Goal: Use online tool/utility: Utilize a website feature to perform a specific function

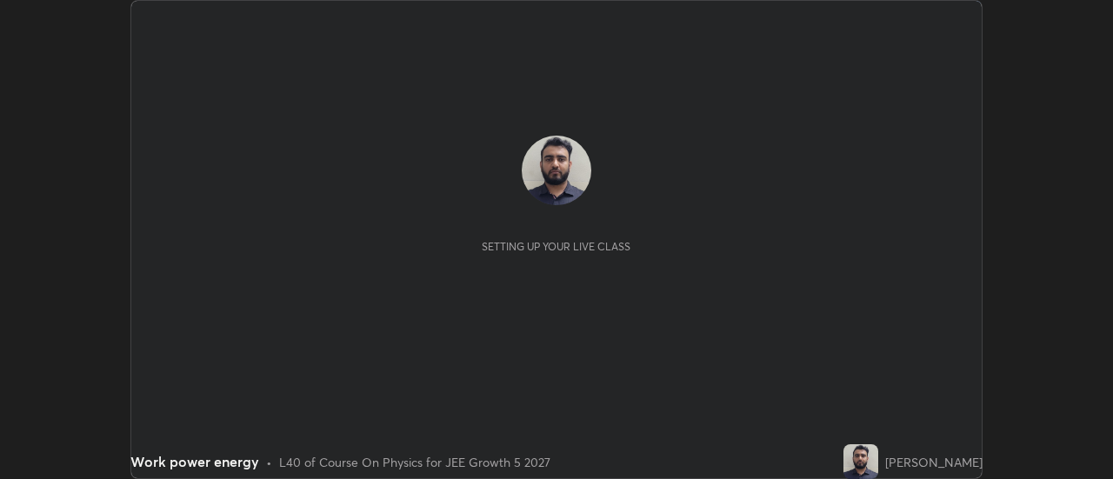
scroll to position [479, 1113]
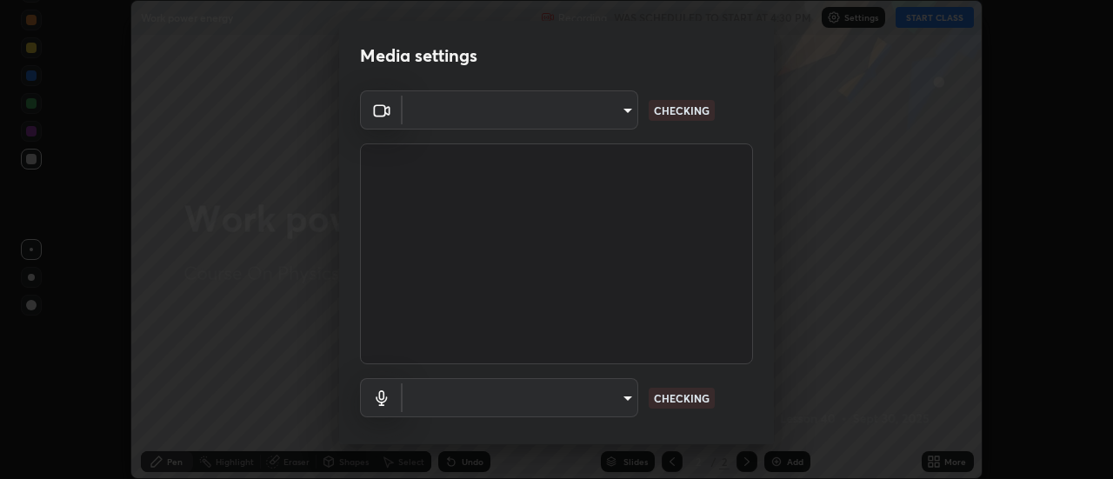
type input "4825068a70354f6bb8b87b711ec46b654dc523af82fc6d37acb8a926ccdce8f5"
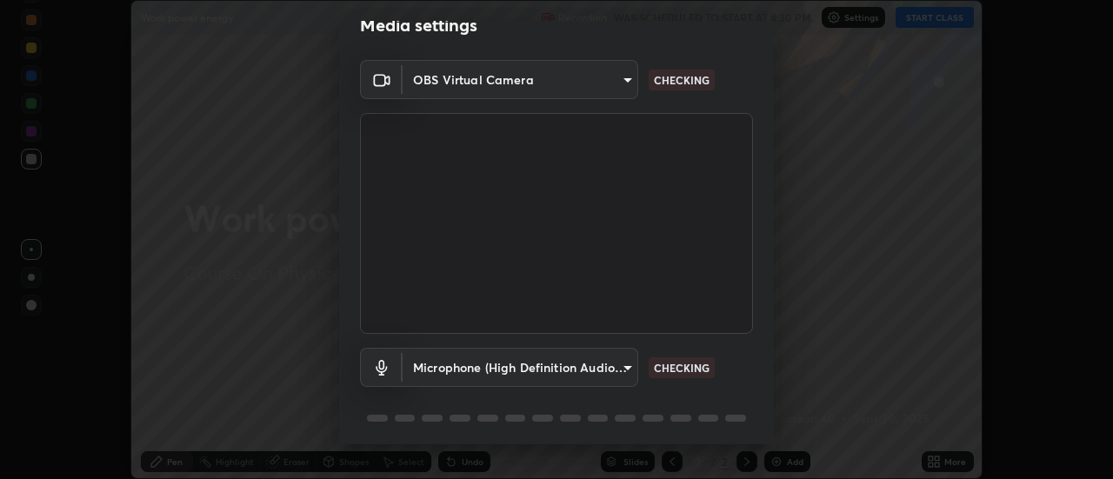
scroll to position [91, 0]
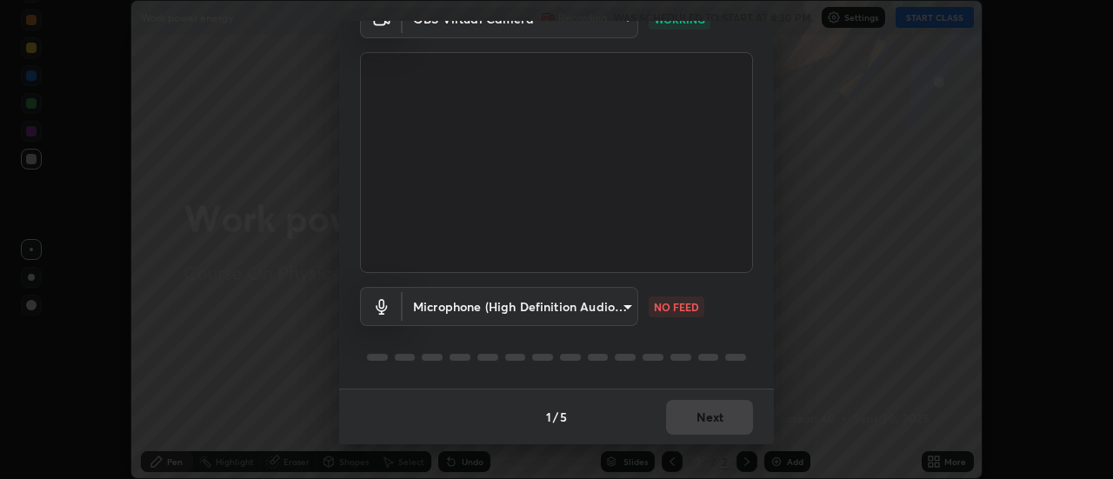
click at [590, 318] on body "Erase all Work power energy Recording WAS SCHEDULED TO START AT 4:30 PM Setting…" at bounding box center [556, 239] width 1113 height 479
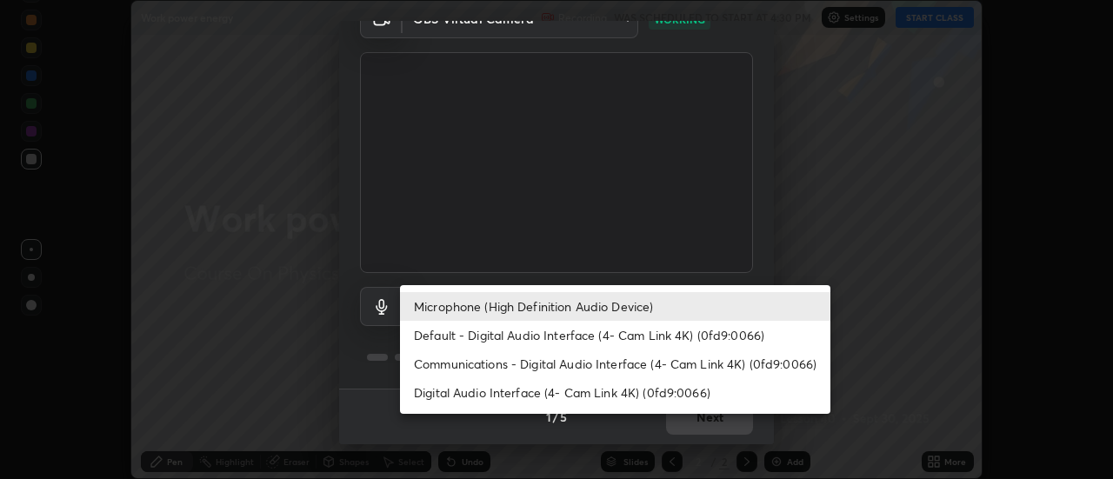
click at [621, 308] on li "Microphone (High Definition Audio Device)" at bounding box center [615, 306] width 431 height 29
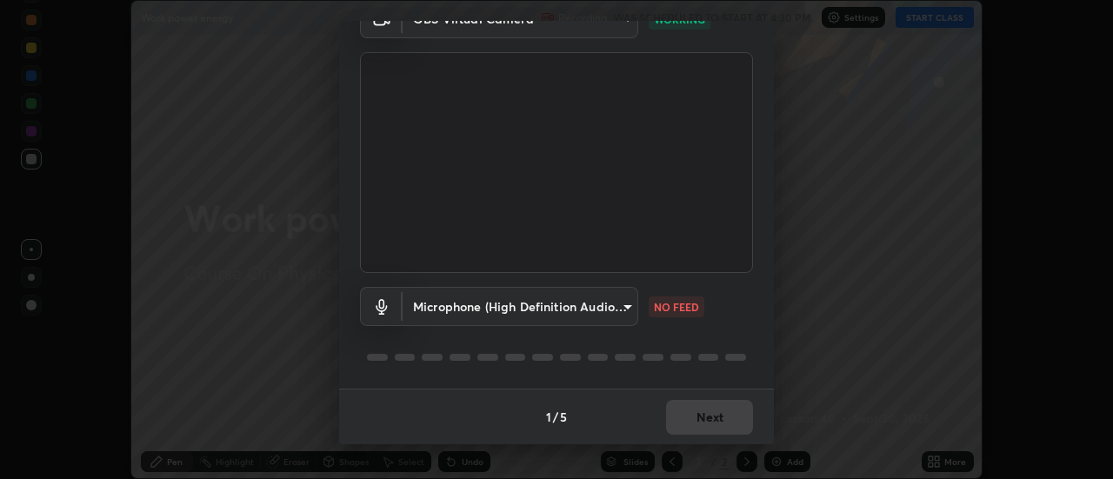
click at [423, 301] on body "Erase all Work power energy Recording WAS SCHEDULED TO START AT 4:30 PM Setting…" at bounding box center [556, 239] width 1113 height 479
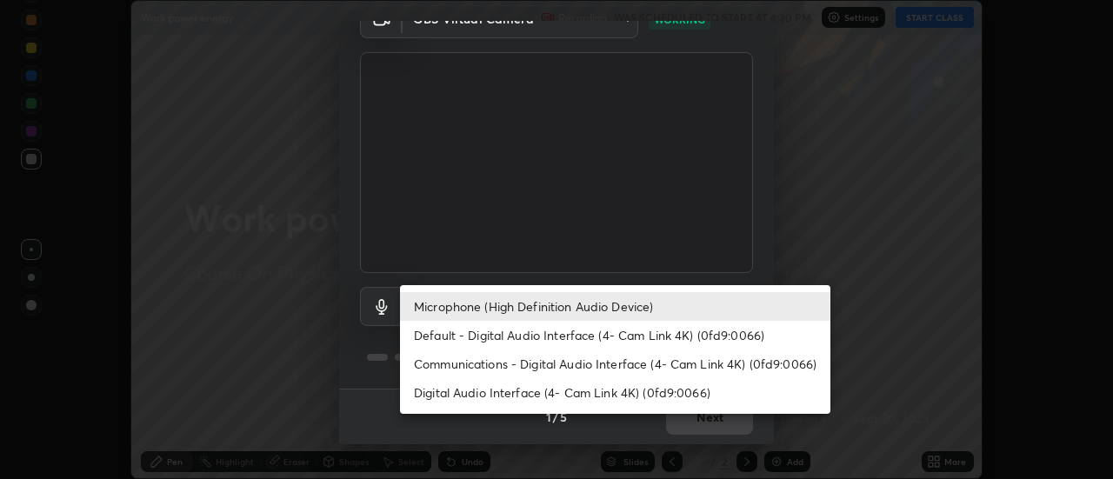
click at [445, 368] on li "Communications - Digital Audio Interface (4- Cam Link 4K) (0fd9:0066)" at bounding box center [615, 364] width 431 height 29
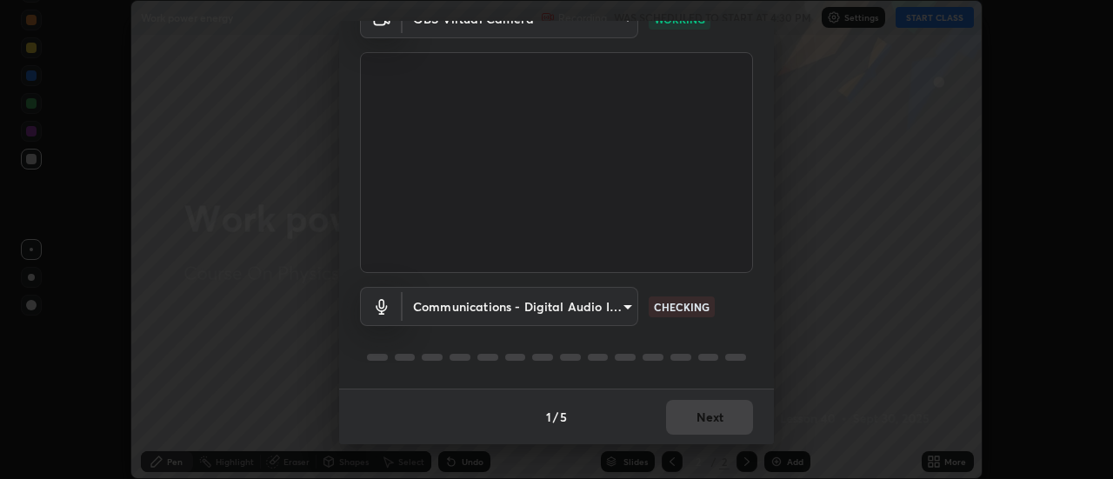
click at [437, 311] on body "Erase all Work power energy Recording WAS SCHEDULED TO START AT 4:30 PM Setting…" at bounding box center [556, 239] width 1113 height 479
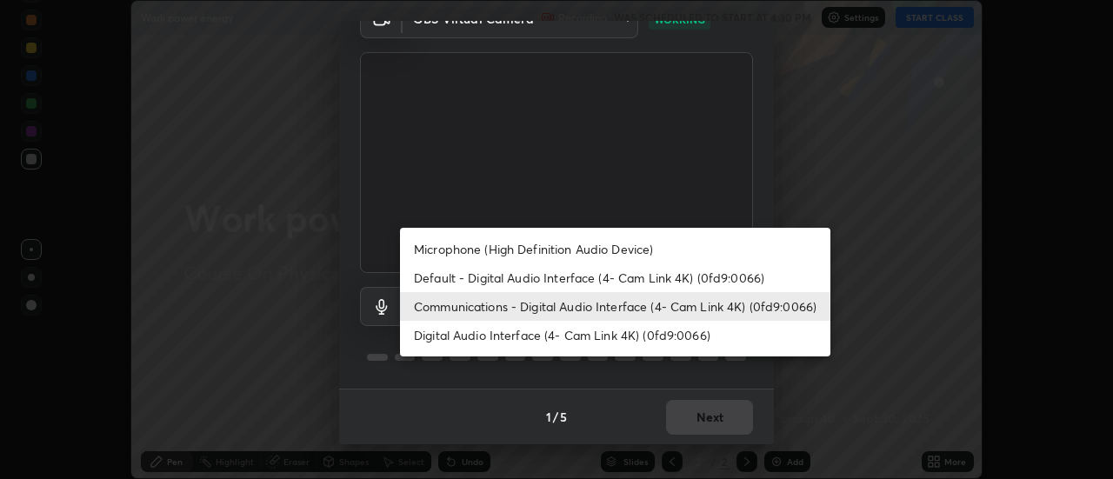
click at [426, 251] on li "Microphone (High Definition Audio Device)" at bounding box center [615, 249] width 431 height 29
type input "b65c06b14c7faa051d685f993ec14b3b84b1815ea69a0656019fd51a5eccf492"
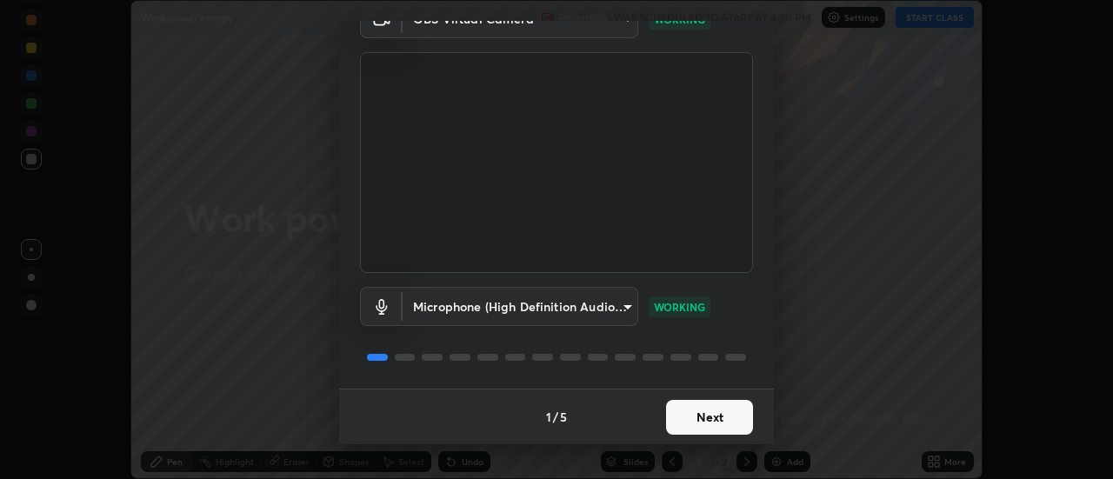
click at [694, 414] on button "Next" at bounding box center [709, 417] width 87 height 35
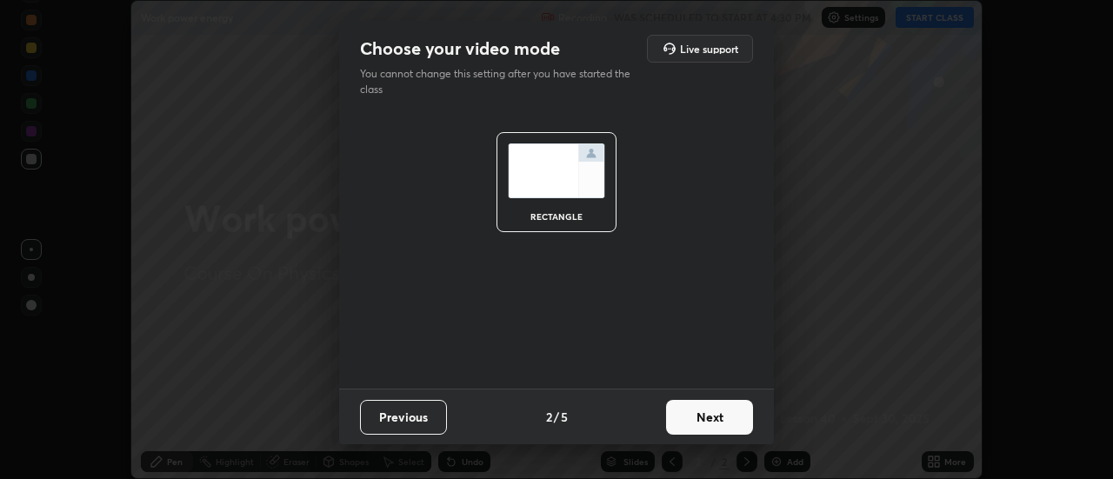
scroll to position [0, 0]
click at [706, 417] on button "Next" at bounding box center [709, 417] width 87 height 35
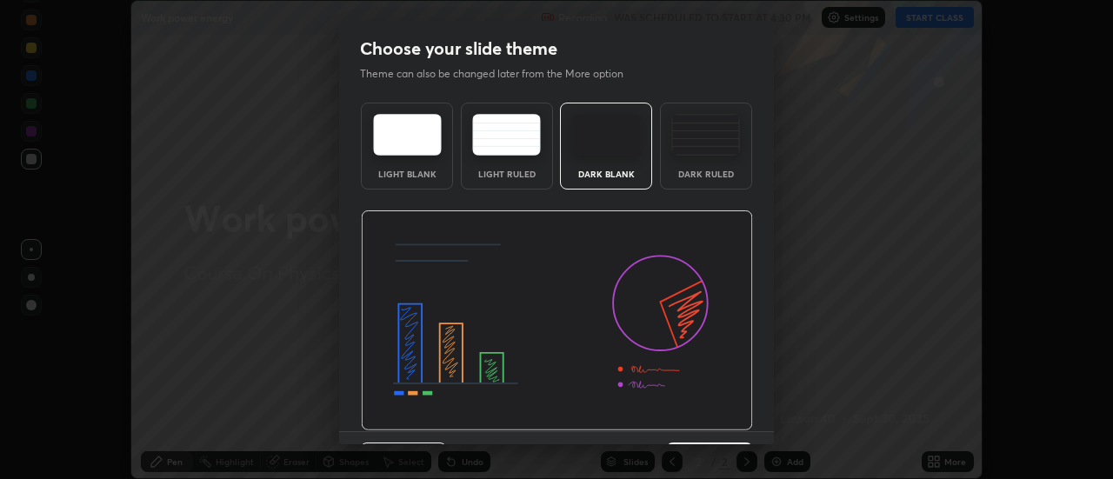
scroll to position [43, 0]
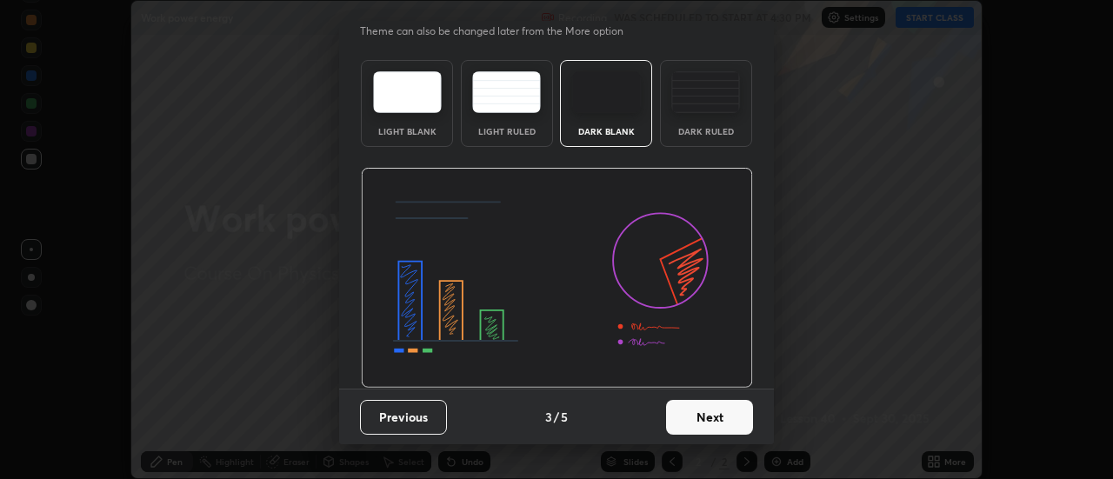
click at [705, 411] on button "Next" at bounding box center [709, 417] width 87 height 35
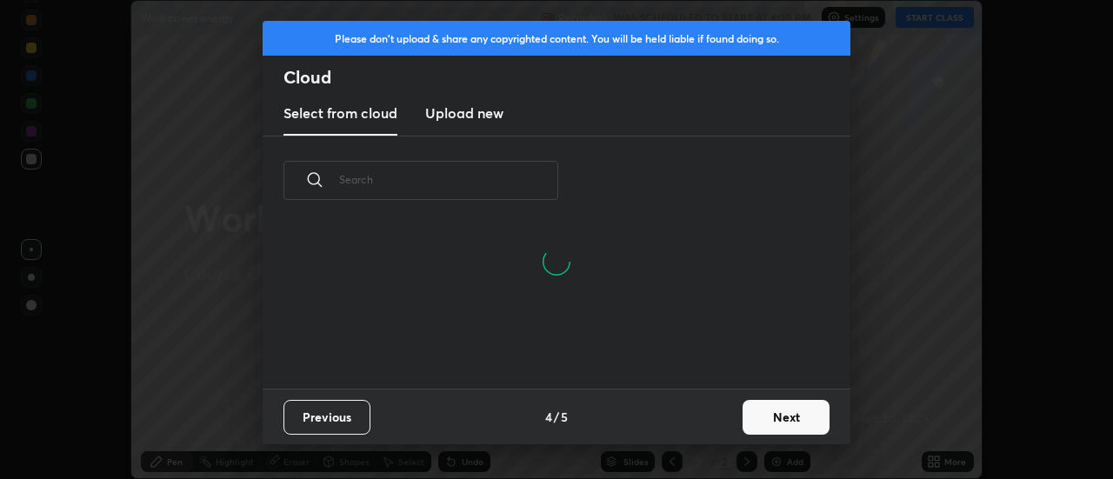
click at [772, 417] on button "Next" at bounding box center [786, 417] width 87 height 35
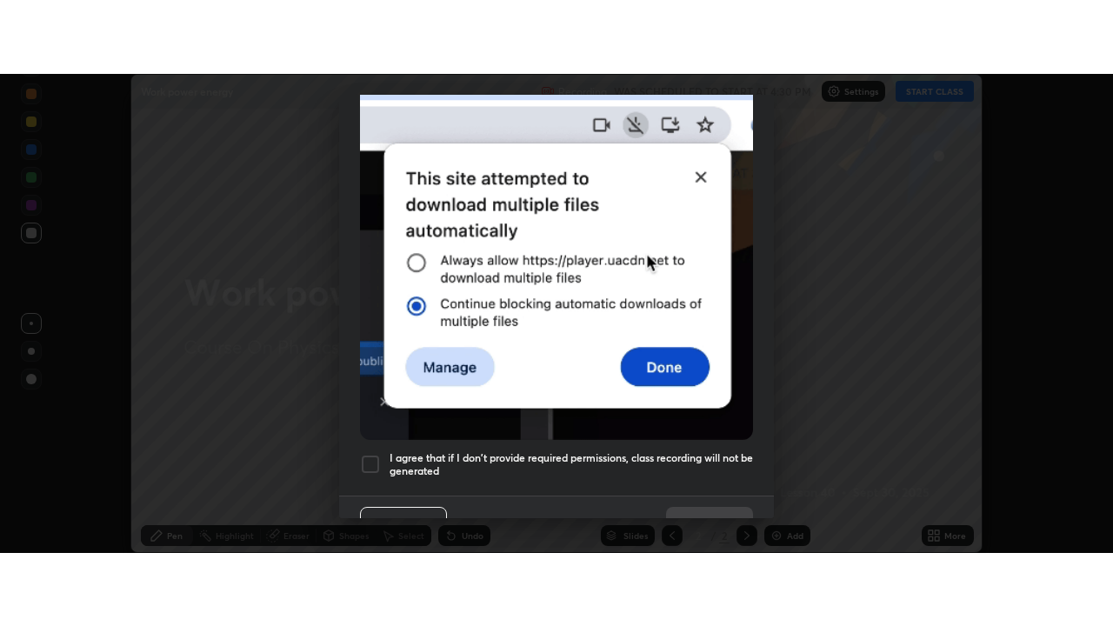
scroll to position [446, 0]
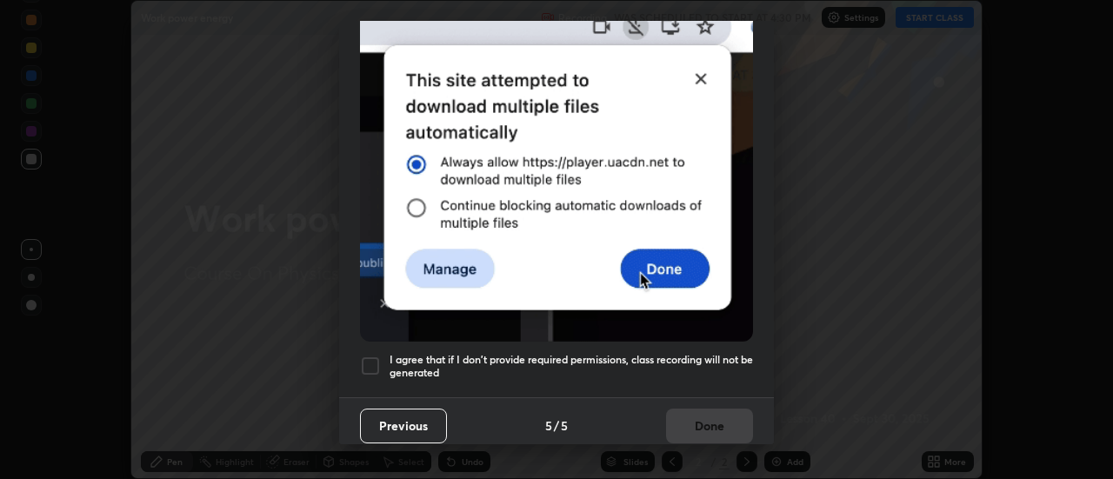
click at [371, 356] on div at bounding box center [370, 366] width 21 height 21
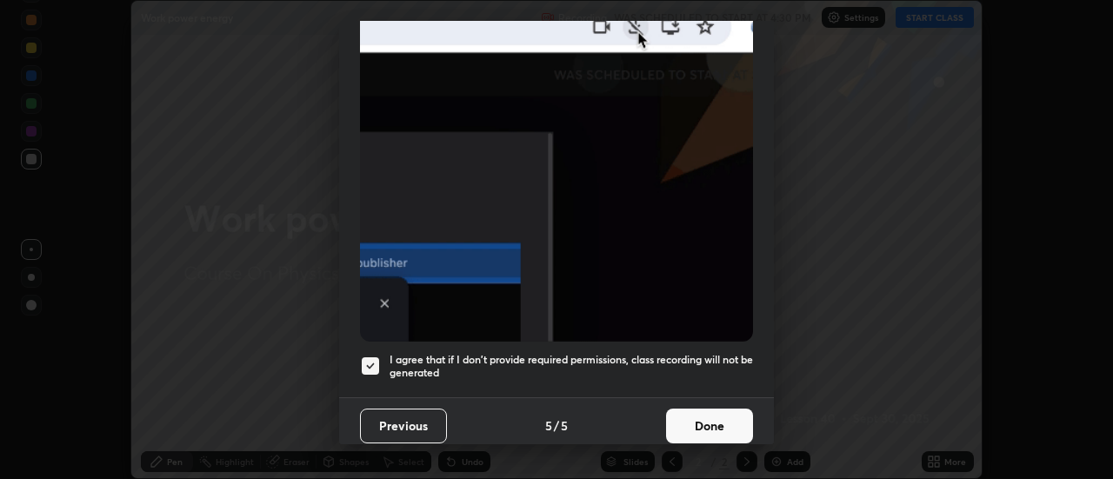
click at [687, 413] on button "Done" at bounding box center [709, 426] width 87 height 35
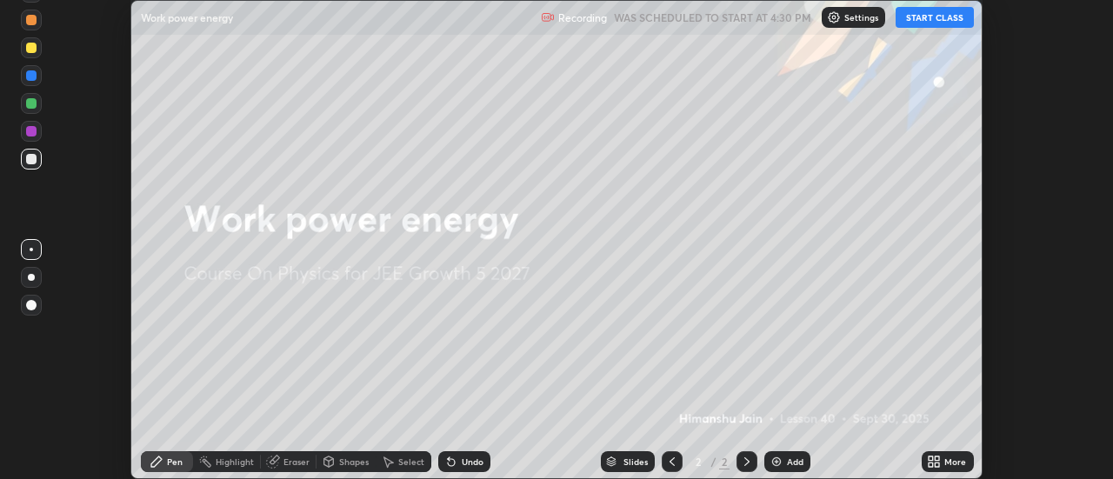
click at [924, 458] on div "More" at bounding box center [948, 461] width 52 height 21
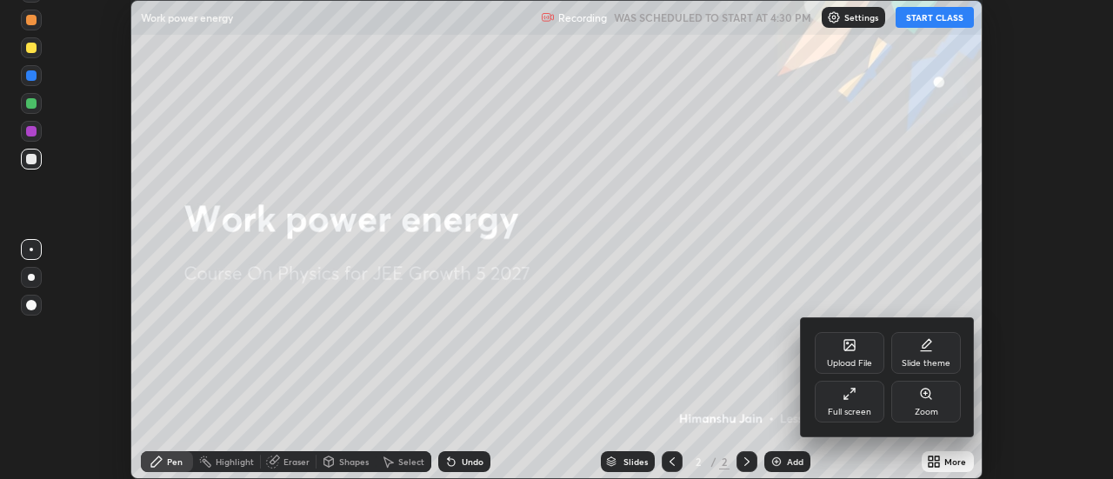
click at [853, 398] on icon at bounding box center [850, 394] width 14 height 14
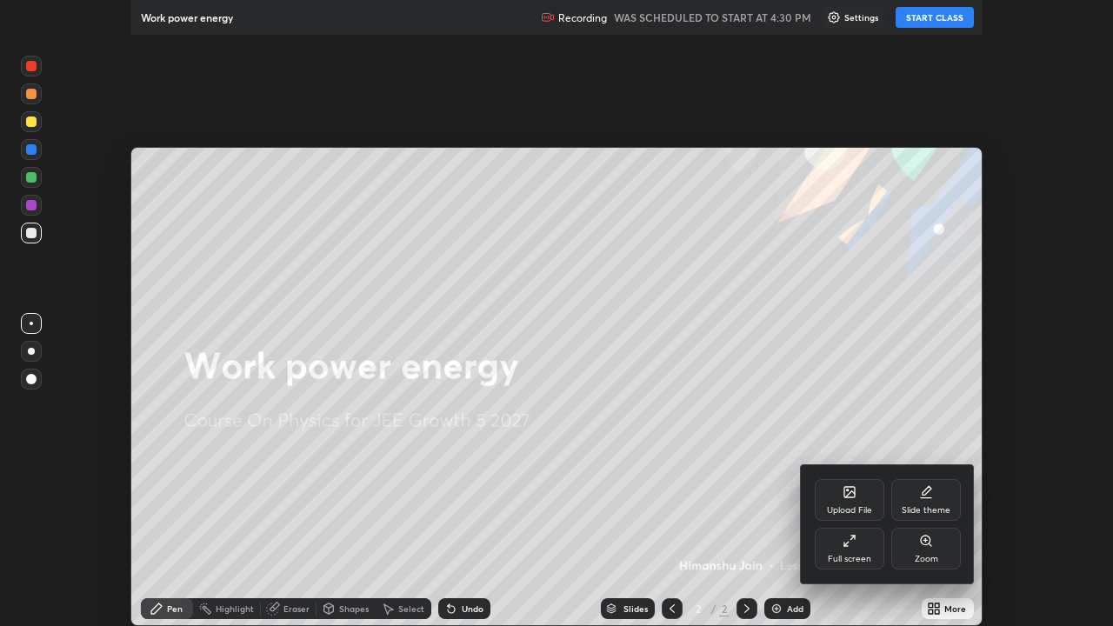
scroll to position [626, 1113]
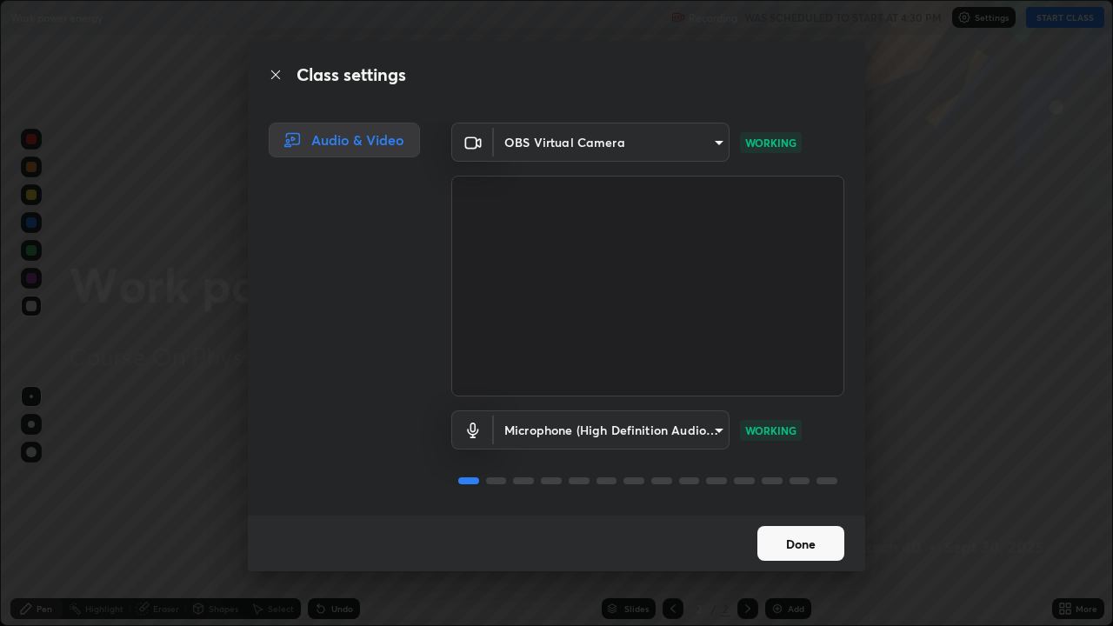
click at [809, 478] on button "Done" at bounding box center [801, 543] width 87 height 35
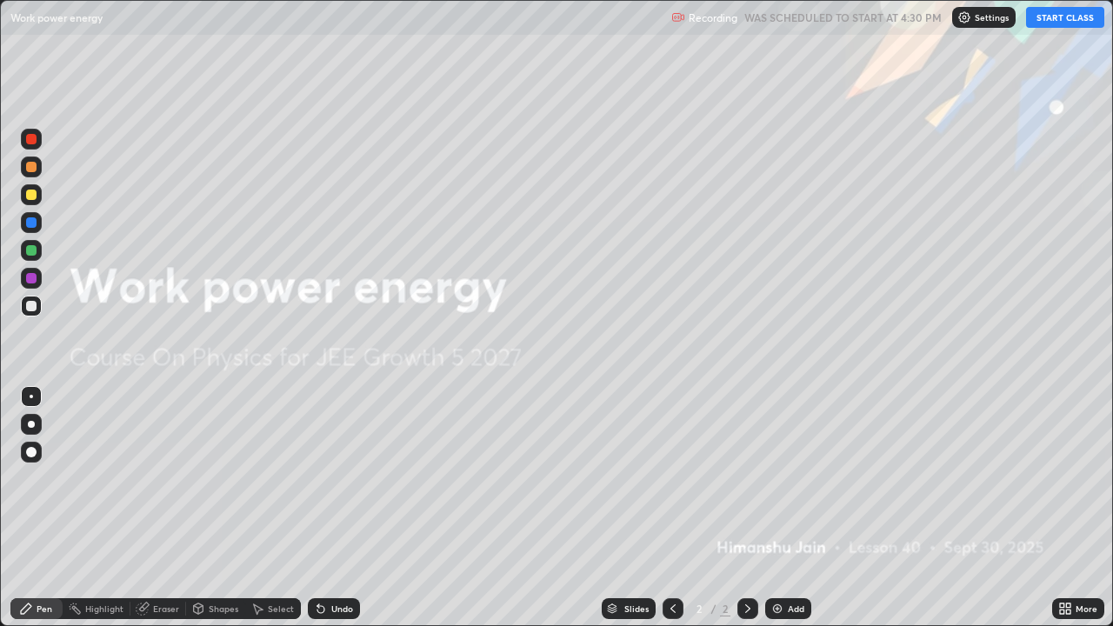
click at [1059, 10] on button "START CLASS" at bounding box center [1066, 17] width 78 height 21
click at [1077, 25] on button "START CLASS" at bounding box center [1066, 17] width 78 height 21
click at [794, 478] on div "Add" at bounding box center [796, 609] width 17 height 9
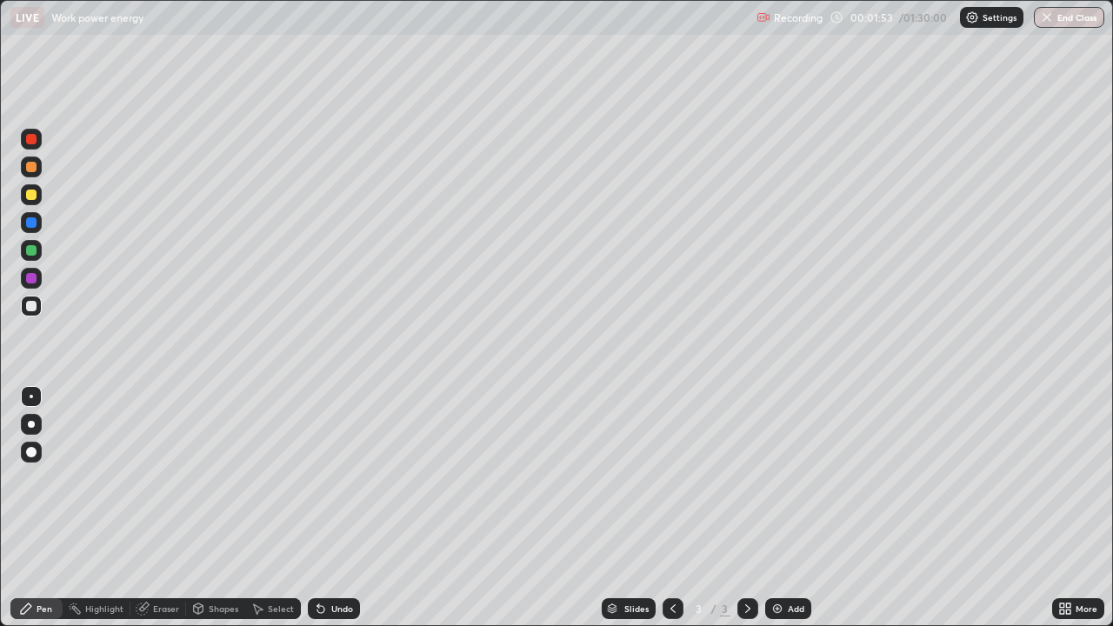
click at [229, 478] on div "Shapes" at bounding box center [224, 609] width 30 height 9
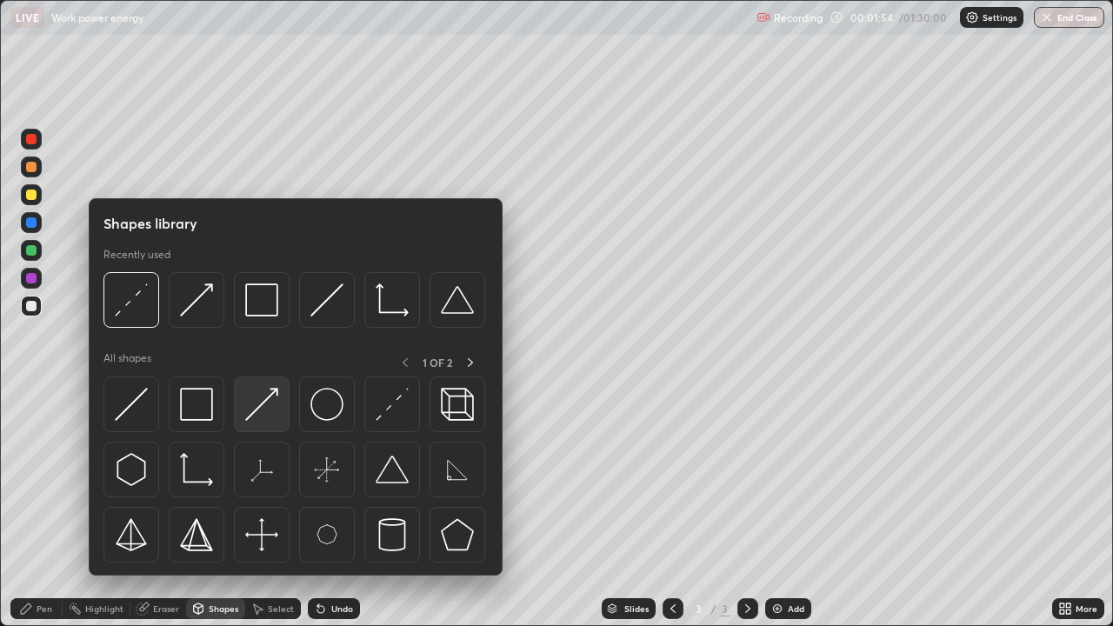
click at [271, 398] on img at bounding box center [261, 404] width 33 height 33
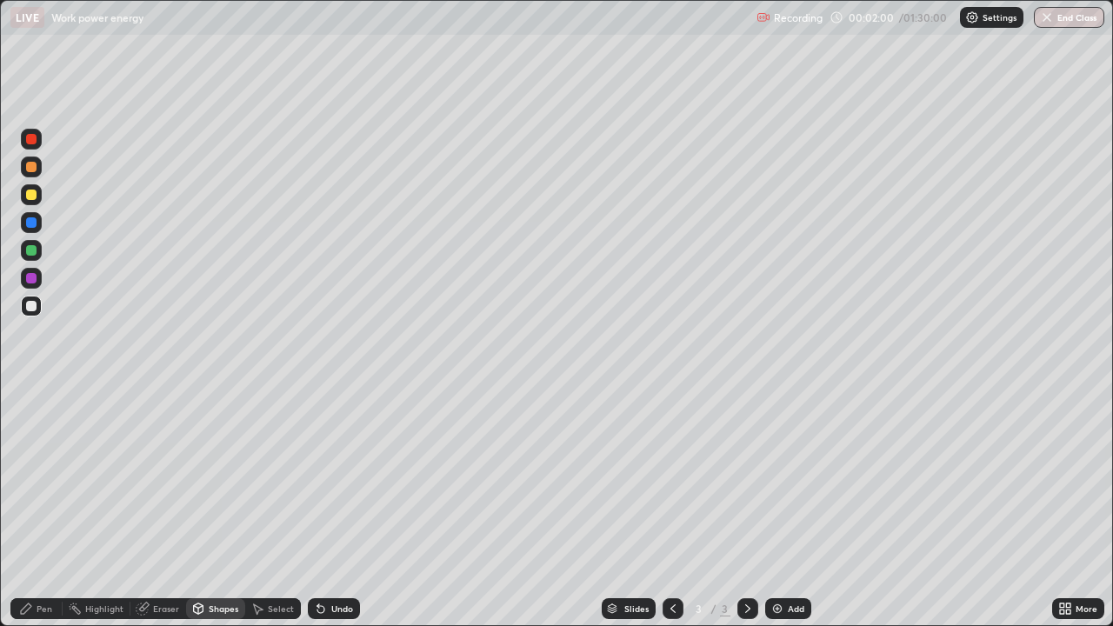
click at [39, 478] on div "Pen" at bounding box center [45, 609] width 16 height 9
click at [790, 478] on div "Add" at bounding box center [789, 609] width 46 height 21
click at [215, 478] on div "Shapes" at bounding box center [215, 609] width 59 height 21
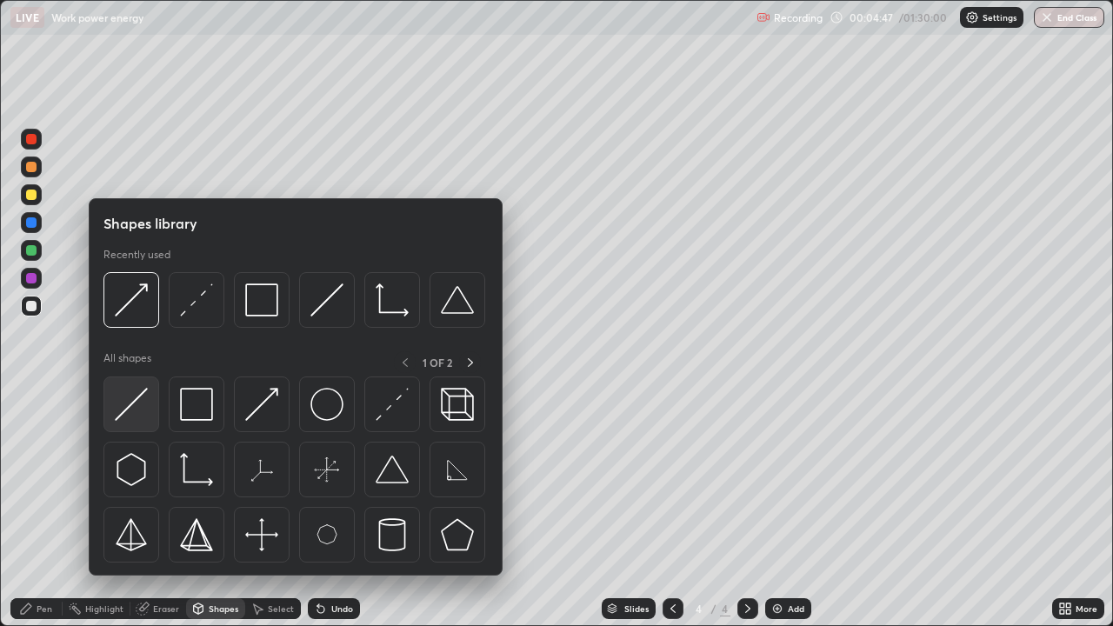
click at [144, 409] on img at bounding box center [131, 404] width 33 height 33
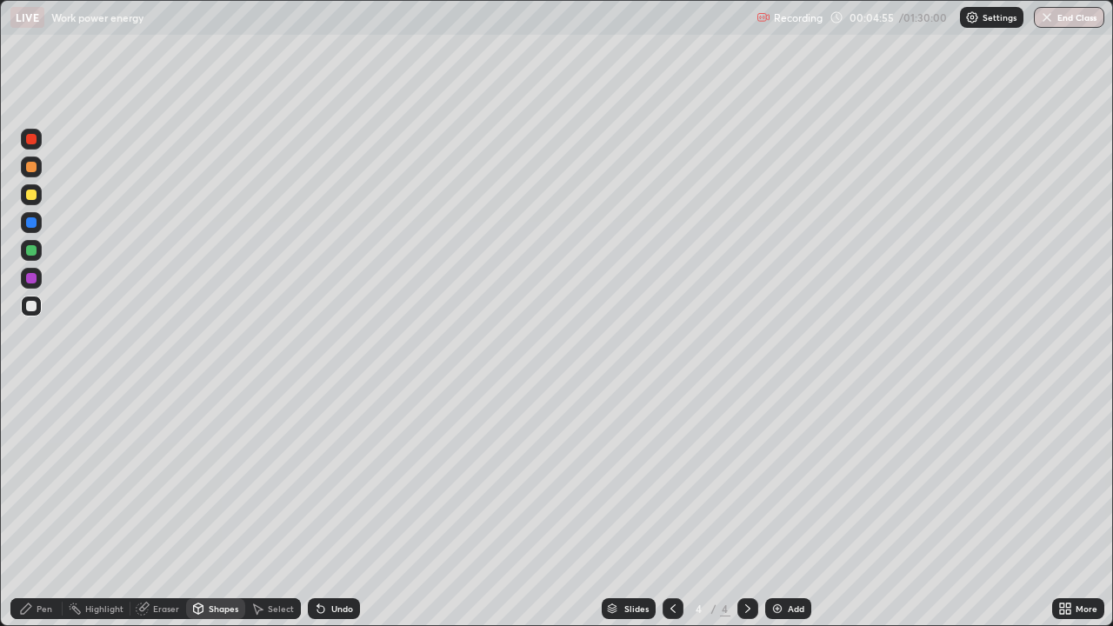
click at [43, 478] on div "Pen" at bounding box center [45, 609] width 16 height 9
click at [222, 478] on div "Shapes" at bounding box center [224, 609] width 30 height 9
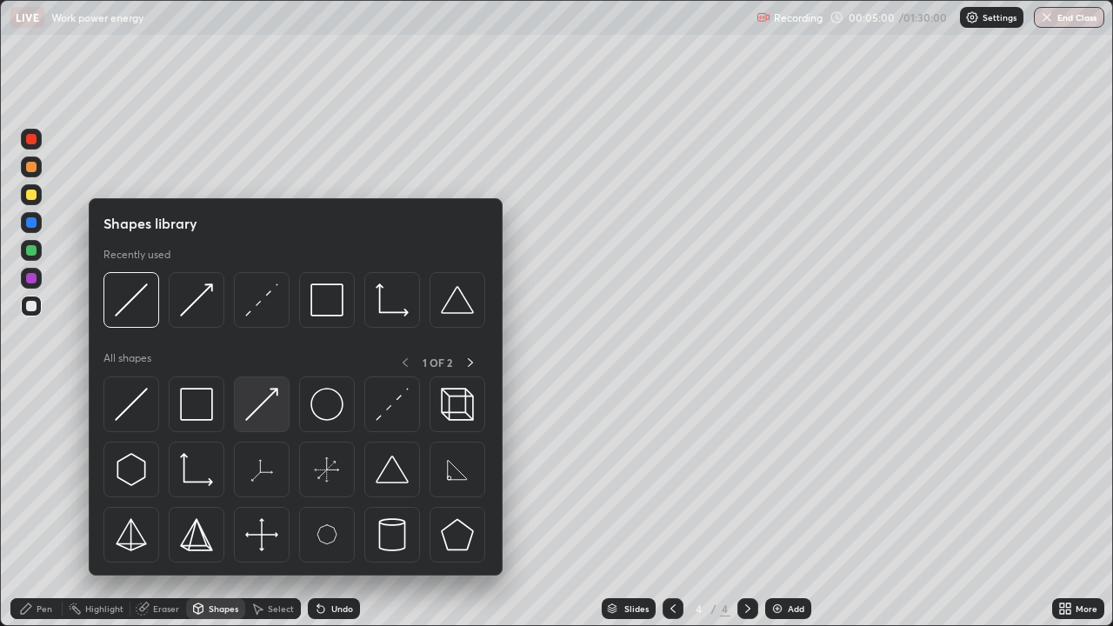
click at [263, 417] on img at bounding box center [261, 404] width 33 height 33
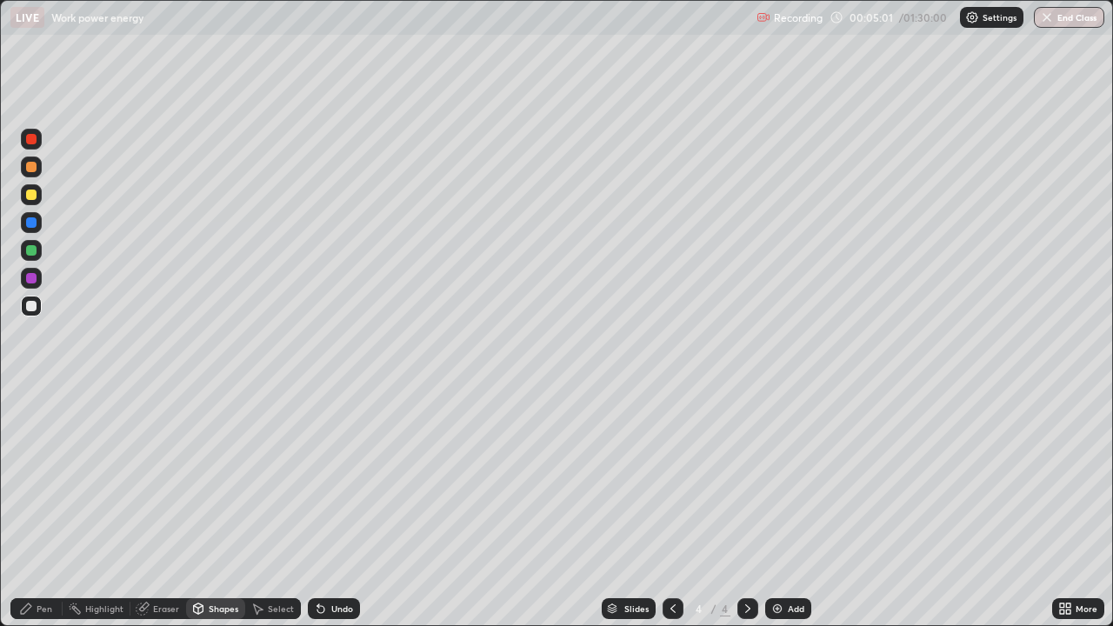
click at [36, 278] on div at bounding box center [31, 278] width 10 height 10
click at [42, 478] on div "Pen" at bounding box center [45, 609] width 16 height 9
click at [225, 478] on div "Shapes" at bounding box center [224, 609] width 30 height 9
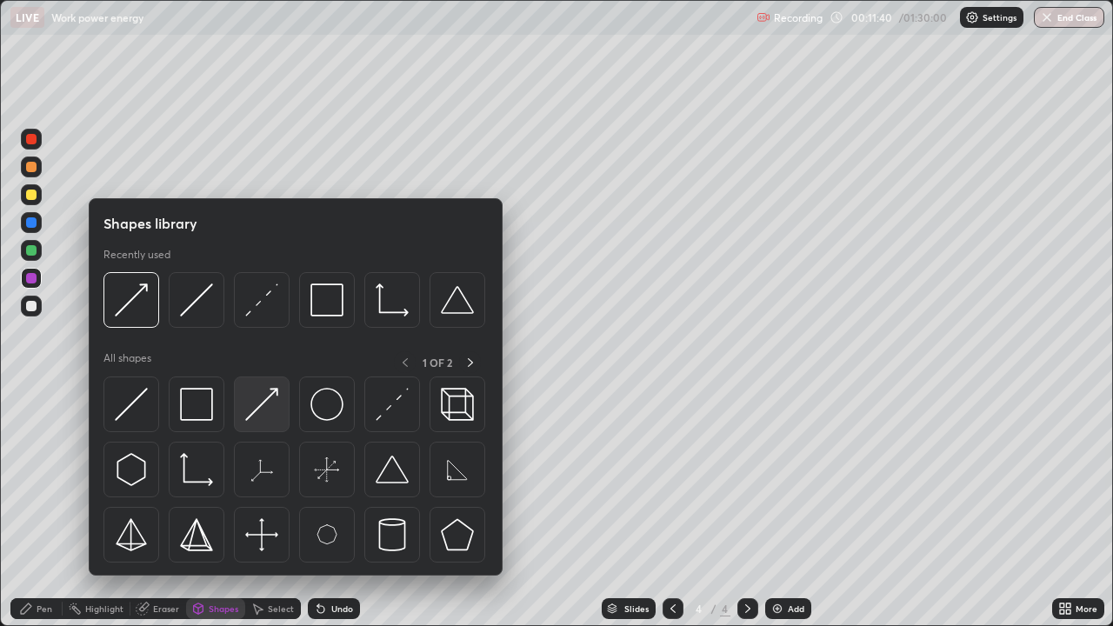
click at [268, 404] on img at bounding box center [261, 404] width 33 height 33
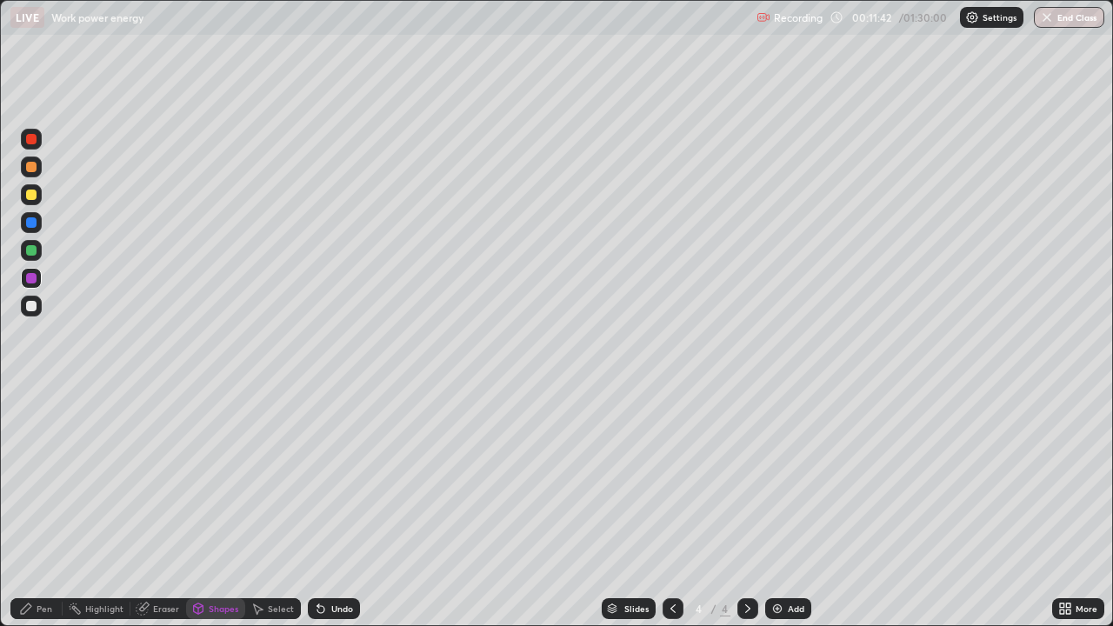
click at [350, 478] on div "Undo" at bounding box center [330, 609] width 59 height 35
click at [32, 308] on div at bounding box center [31, 306] width 10 height 10
click at [30, 251] on div at bounding box center [31, 250] width 10 height 10
click at [42, 478] on div "Pen" at bounding box center [45, 609] width 16 height 9
click at [798, 478] on div "Add" at bounding box center [796, 609] width 17 height 9
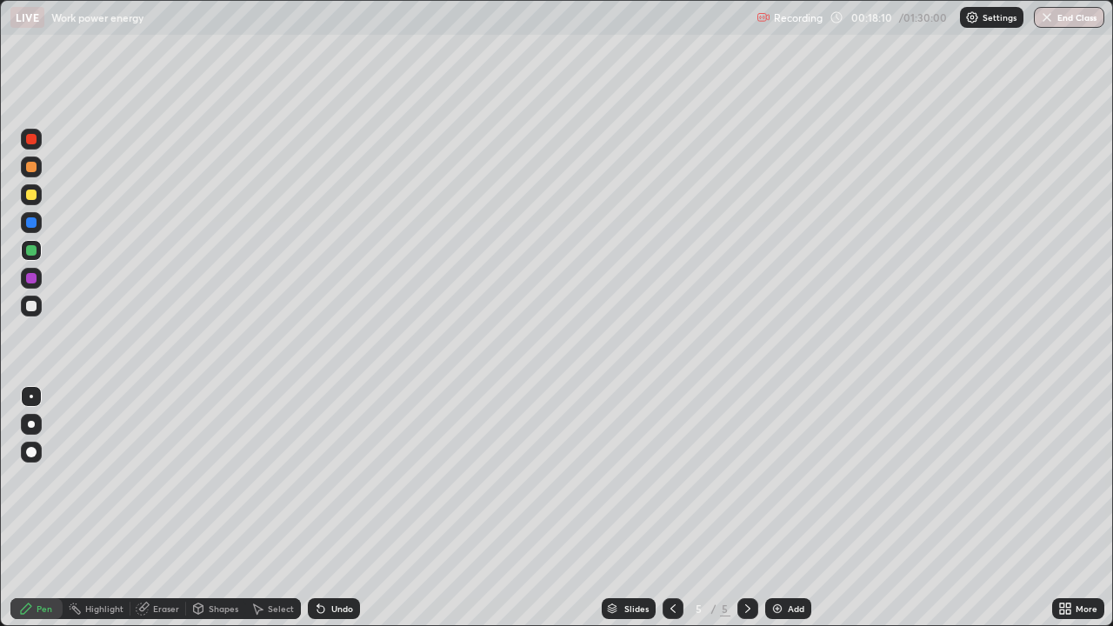
click at [781, 478] on img at bounding box center [778, 609] width 14 height 14
click at [217, 478] on div "Shapes" at bounding box center [224, 609] width 30 height 9
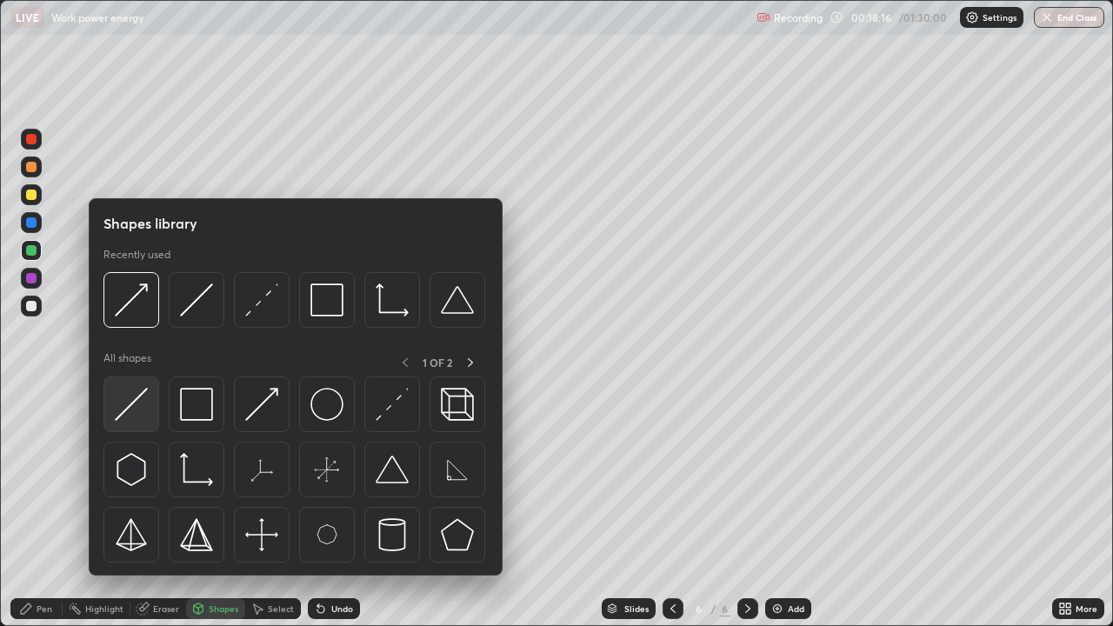
click at [131, 413] on img at bounding box center [131, 404] width 33 height 33
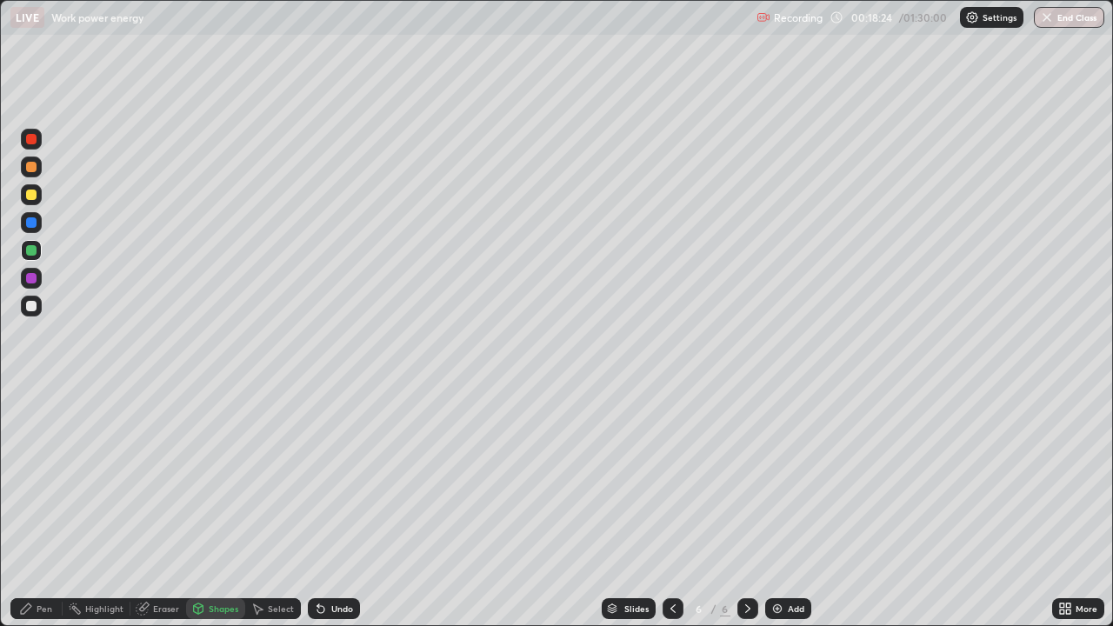
click at [225, 478] on div "Shapes" at bounding box center [224, 609] width 30 height 9
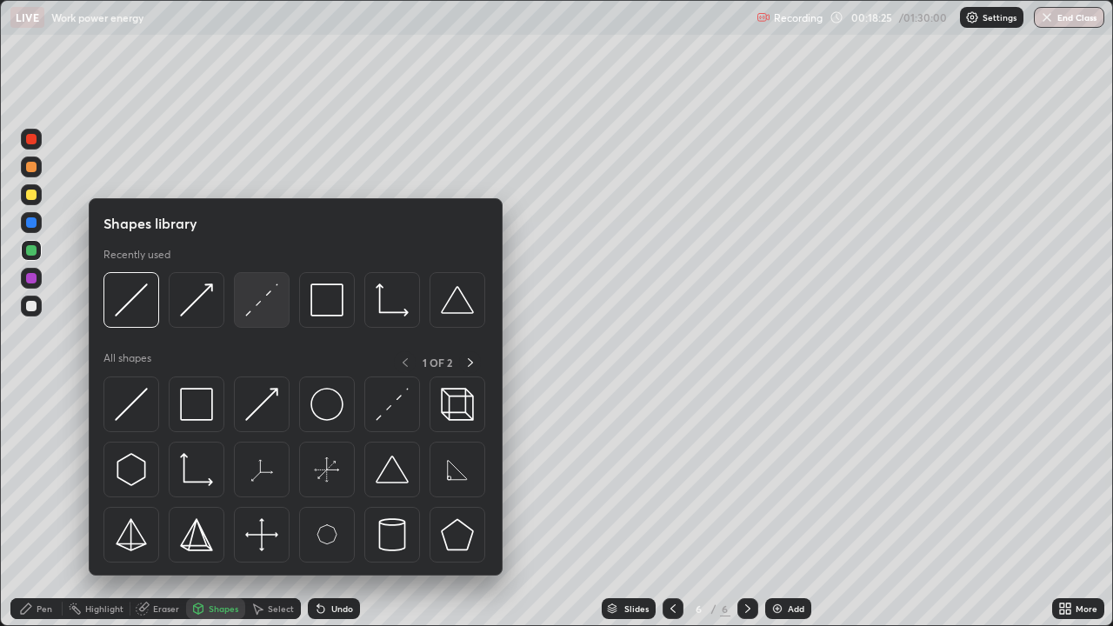
click at [264, 311] on img at bounding box center [261, 300] width 33 height 33
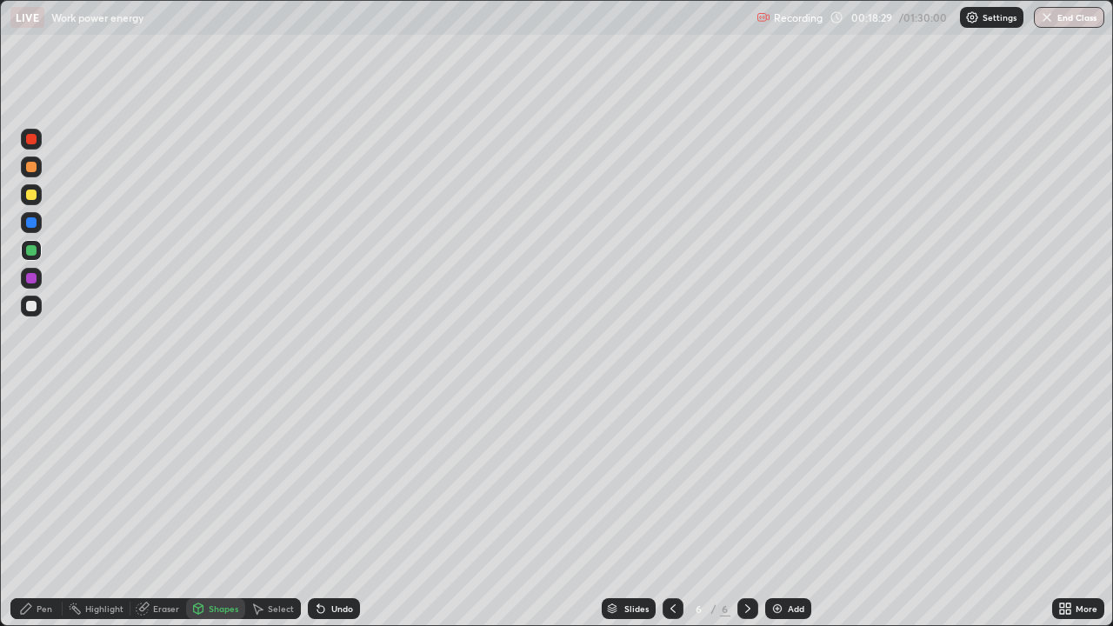
click at [49, 478] on div "Pen" at bounding box center [45, 609] width 16 height 9
click at [342, 478] on div "Undo" at bounding box center [342, 609] width 22 height 9
click at [230, 478] on div "Shapes" at bounding box center [224, 609] width 30 height 9
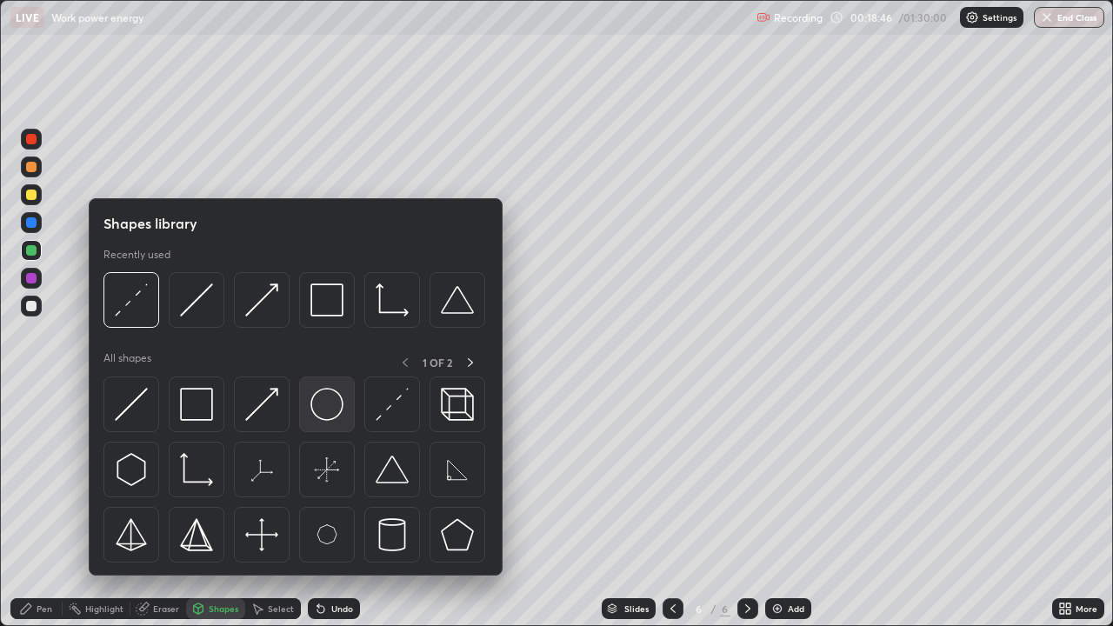
click at [338, 414] on img at bounding box center [327, 404] width 33 height 33
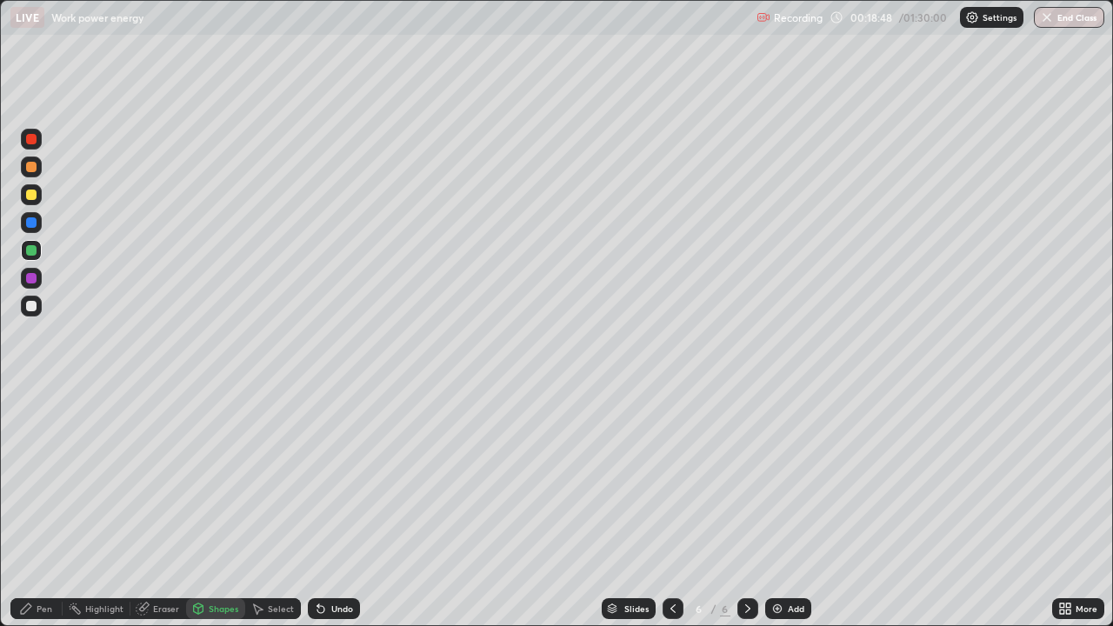
click at [41, 276] on div at bounding box center [31, 278] width 21 height 21
click at [225, 478] on div "Shapes" at bounding box center [224, 609] width 30 height 9
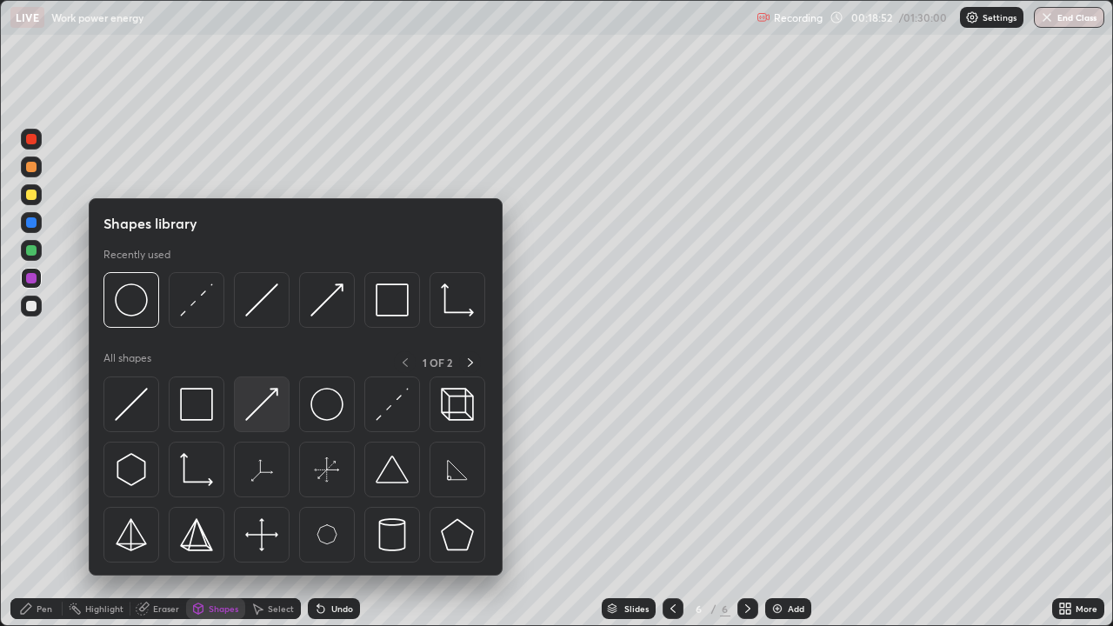
click at [265, 405] on img at bounding box center [261, 404] width 33 height 33
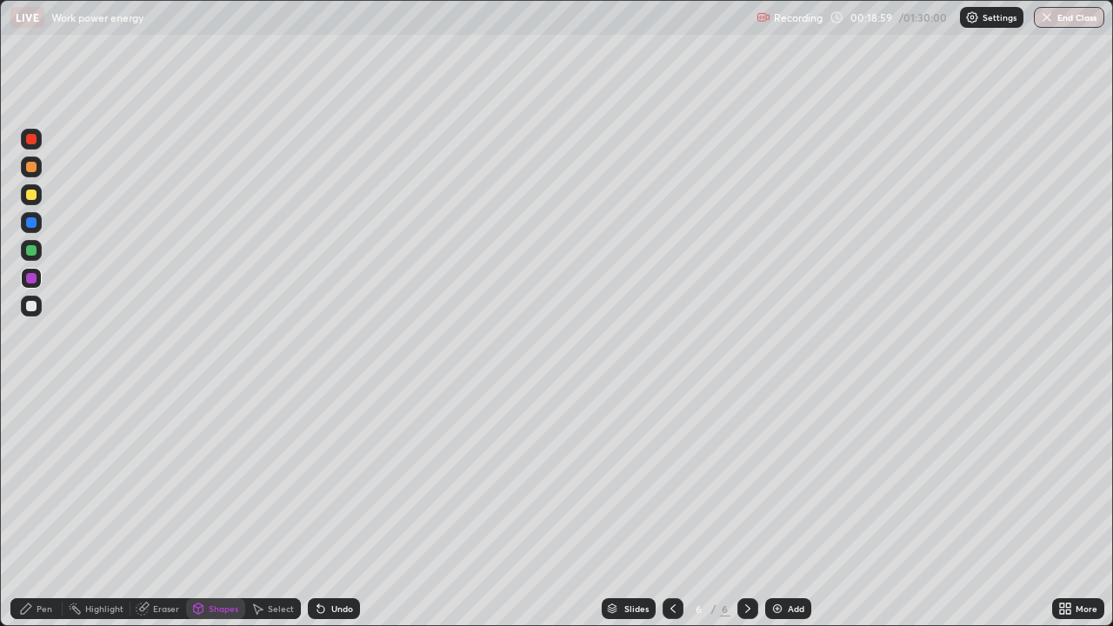
click at [53, 478] on div "Pen" at bounding box center [36, 609] width 52 height 21
click at [31, 196] on div at bounding box center [31, 195] width 10 height 10
click at [344, 478] on div "Undo" at bounding box center [342, 609] width 22 height 9
click at [784, 478] on div "Add" at bounding box center [789, 609] width 46 height 21
click at [32, 305] on div at bounding box center [31, 306] width 10 height 10
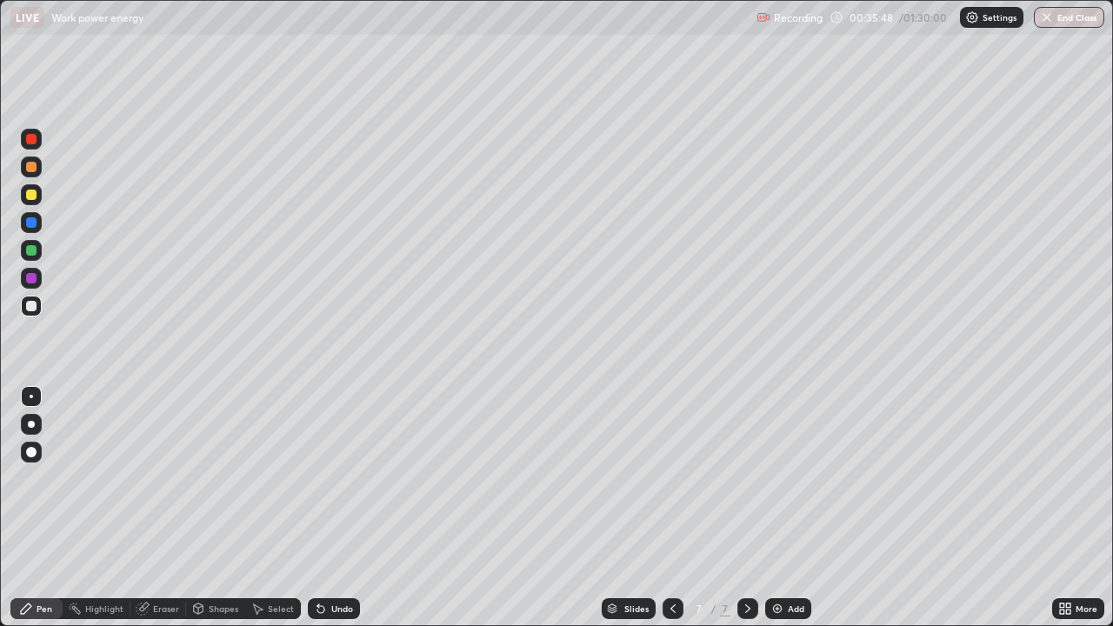
click at [792, 478] on div "Add" at bounding box center [796, 609] width 17 height 9
click at [165, 478] on div "Eraser" at bounding box center [166, 609] width 26 height 9
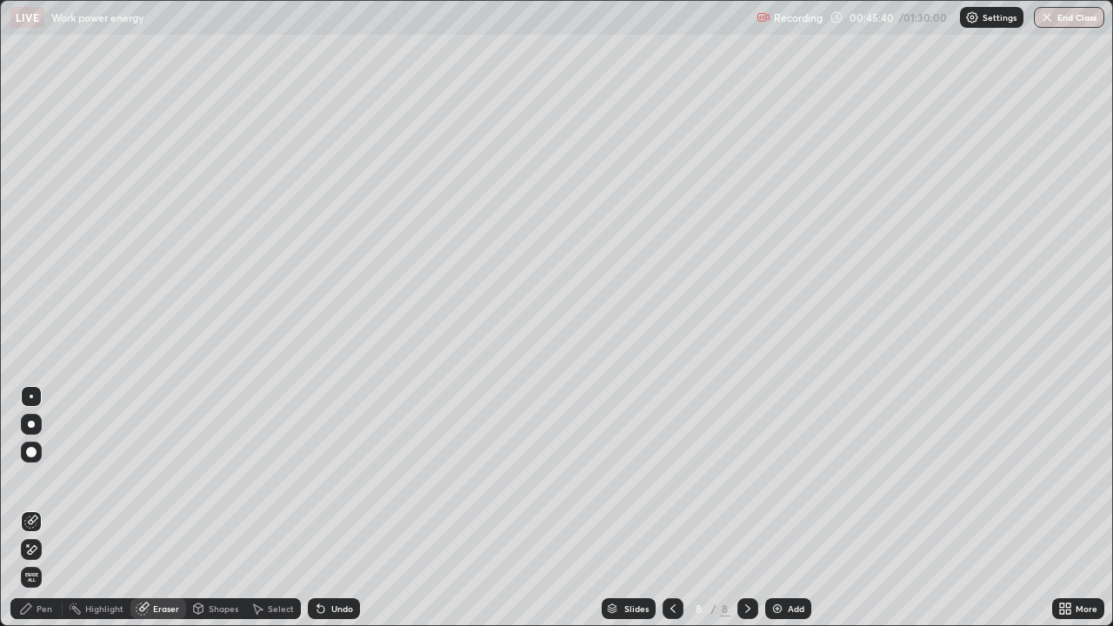
click at [44, 478] on div "Pen" at bounding box center [36, 609] width 52 height 21
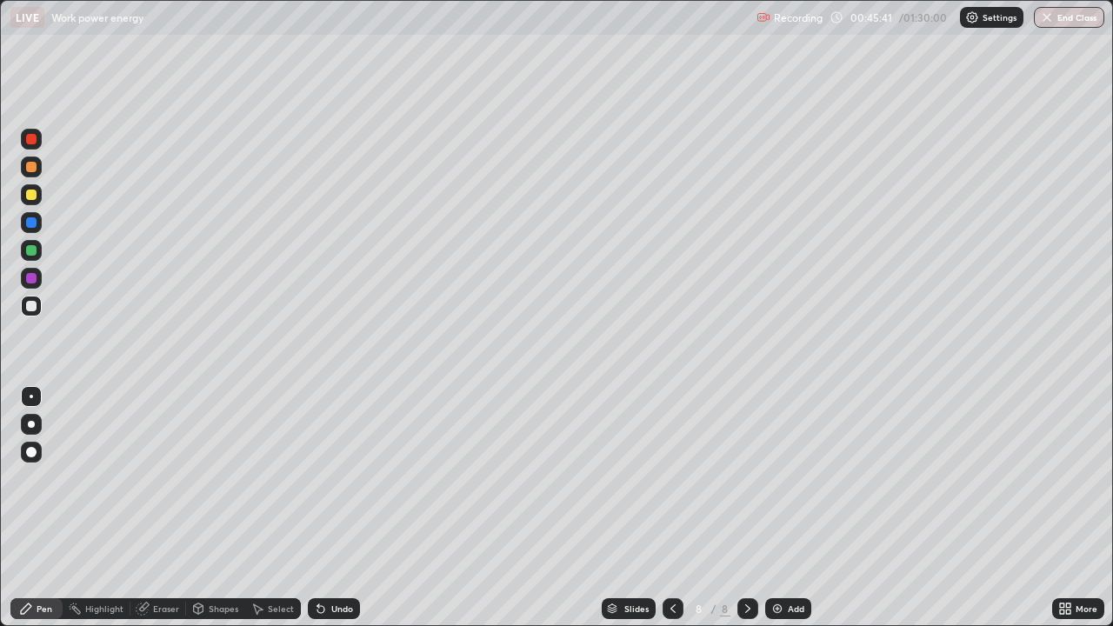
click at [147, 478] on icon at bounding box center [143, 609] width 14 height 14
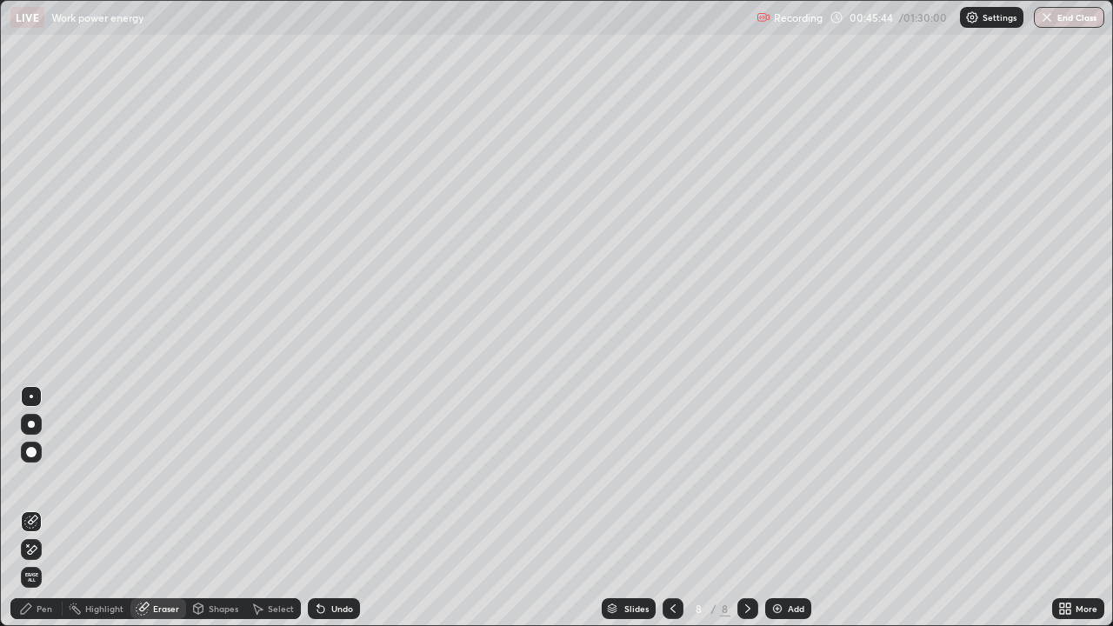
click at [41, 478] on div "Pen" at bounding box center [36, 609] width 52 height 21
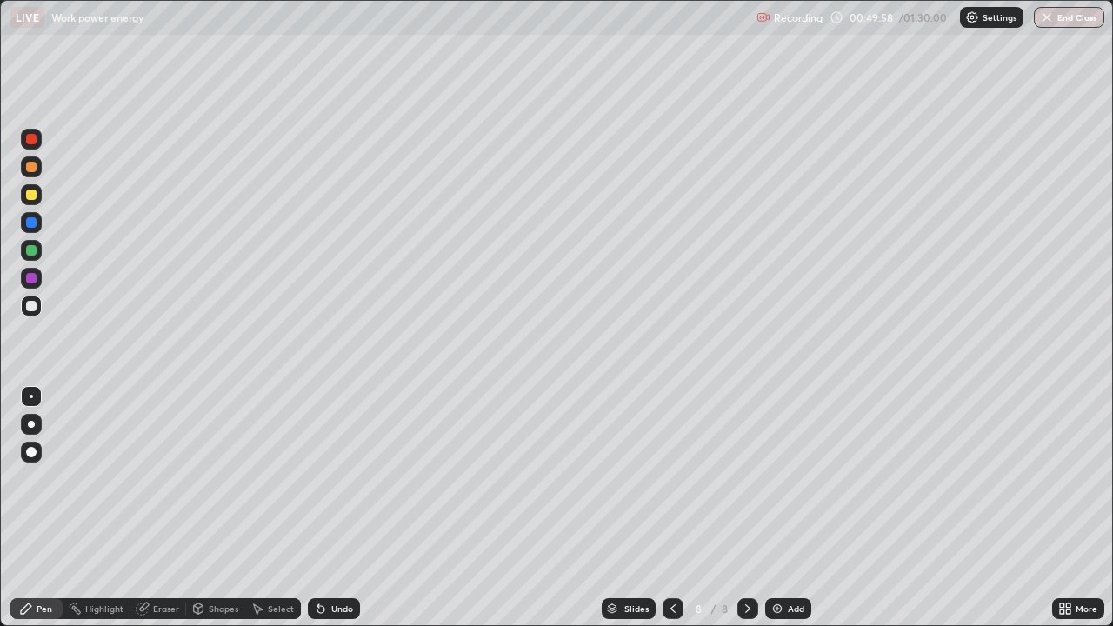
click at [786, 478] on div "Add" at bounding box center [789, 609] width 46 height 21
click at [340, 478] on div "Undo" at bounding box center [342, 609] width 22 height 9
click at [339, 478] on div "Undo" at bounding box center [342, 609] width 22 height 9
click at [338, 478] on div "Undo" at bounding box center [342, 609] width 22 height 9
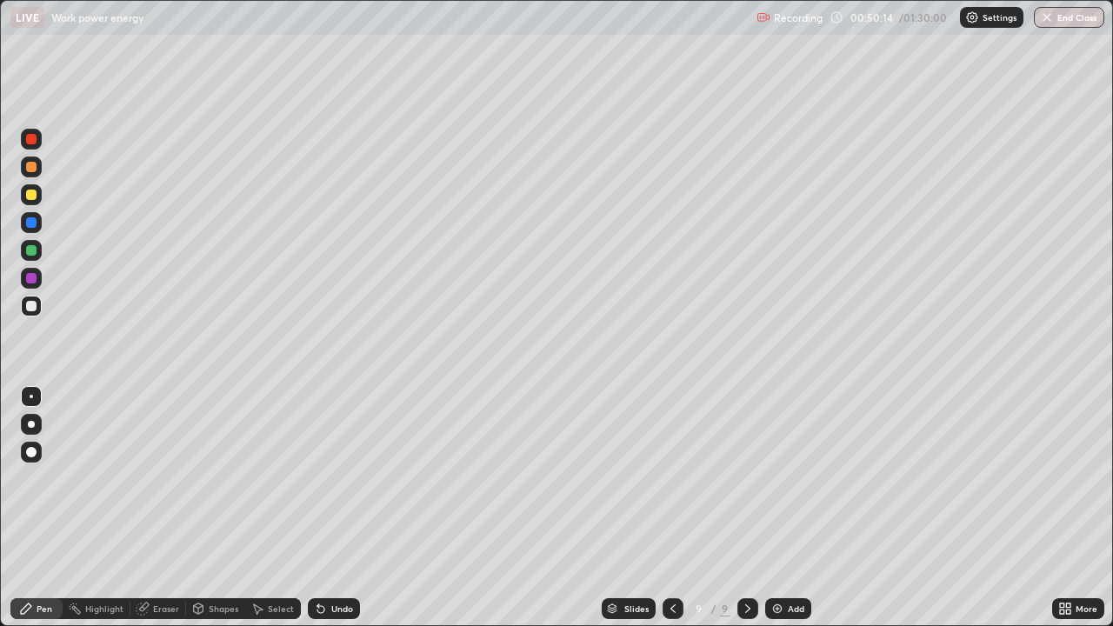
click at [338, 478] on div "Undo" at bounding box center [342, 609] width 22 height 9
click at [336, 478] on div "Undo" at bounding box center [342, 609] width 22 height 9
click at [333, 478] on div "Undo" at bounding box center [342, 609] width 22 height 9
click at [331, 478] on div "Undo" at bounding box center [342, 609] width 22 height 9
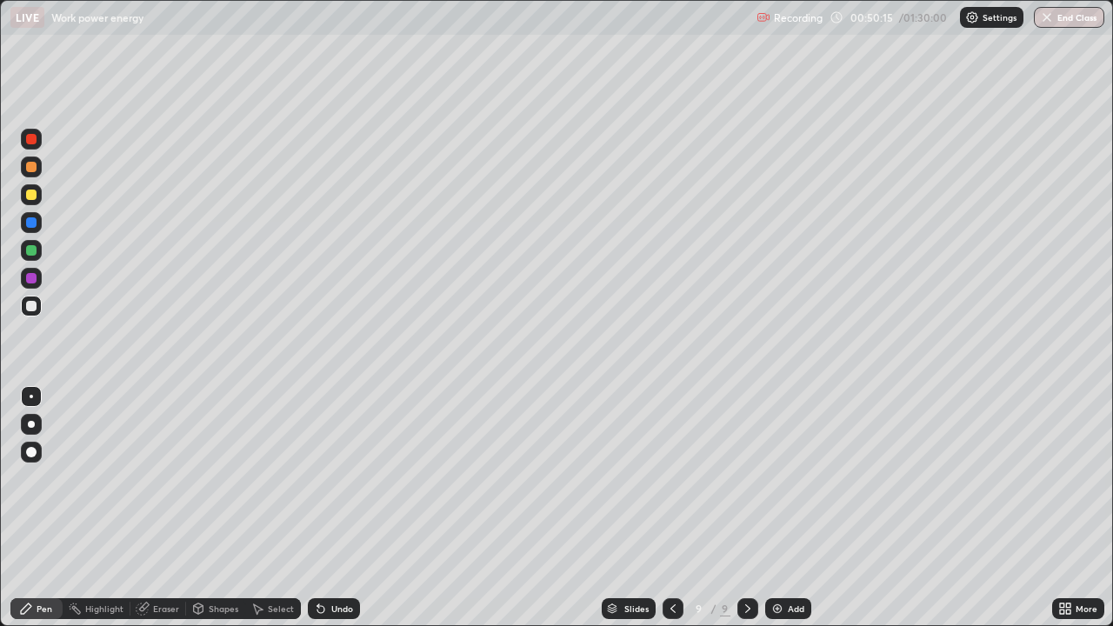
click at [331, 478] on div "Undo" at bounding box center [342, 609] width 22 height 9
click at [34, 251] on div at bounding box center [31, 250] width 10 height 10
click at [41, 280] on div at bounding box center [31, 278] width 21 height 21
click at [331, 478] on div "Undo" at bounding box center [342, 609] width 22 height 9
click at [791, 478] on div "Add" at bounding box center [796, 609] width 17 height 9
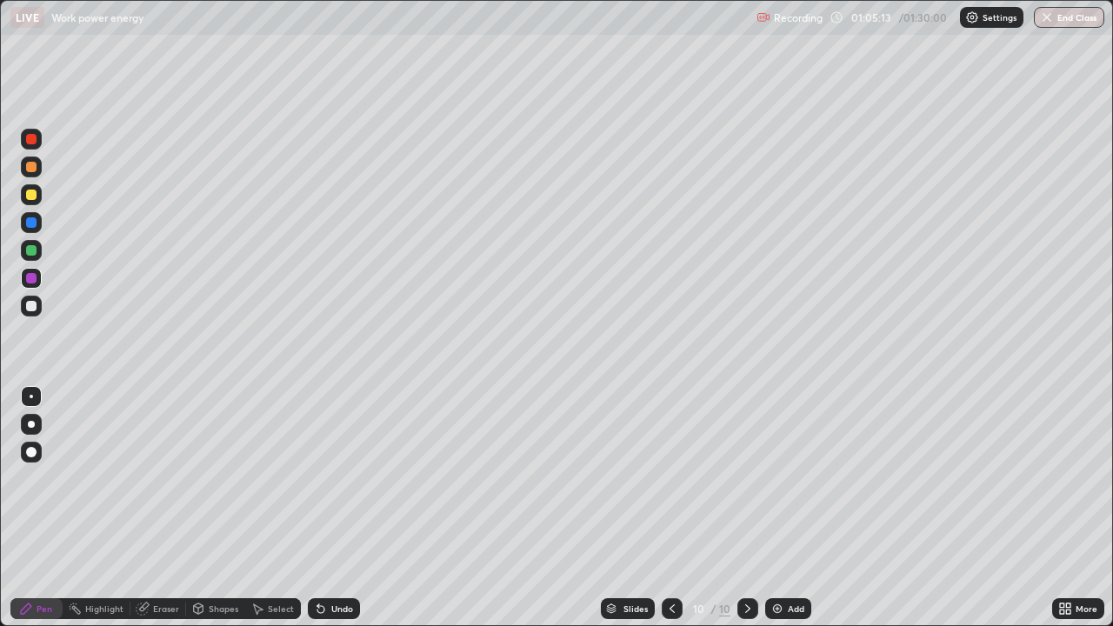
click at [793, 478] on div "Add" at bounding box center [796, 609] width 17 height 9
click at [672, 478] on icon at bounding box center [673, 609] width 14 height 14
click at [748, 478] on icon at bounding box center [748, 609] width 14 height 14
click at [747, 478] on icon at bounding box center [748, 609] width 5 height 9
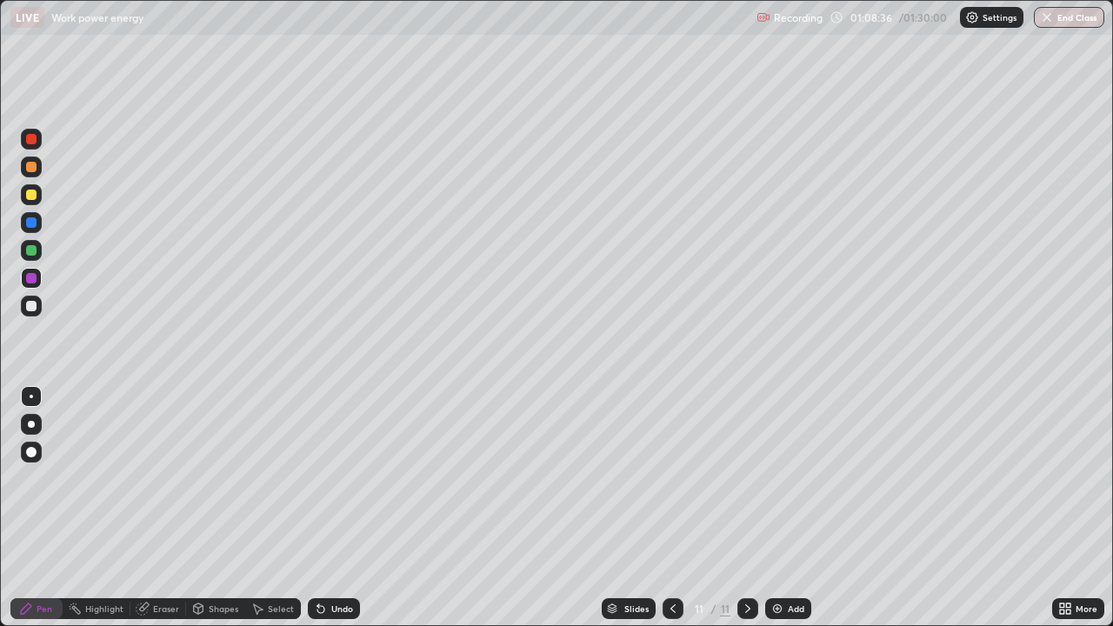
click at [797, 478] on div "Add" at bounding box center [796, 609] width 17 height 9
click at [30, 193] on div at bounding box center [31, 195] width 10 height 10
click at [219, 478] on div "Shapes" at bounding box center [224, 609] width 30 height 9
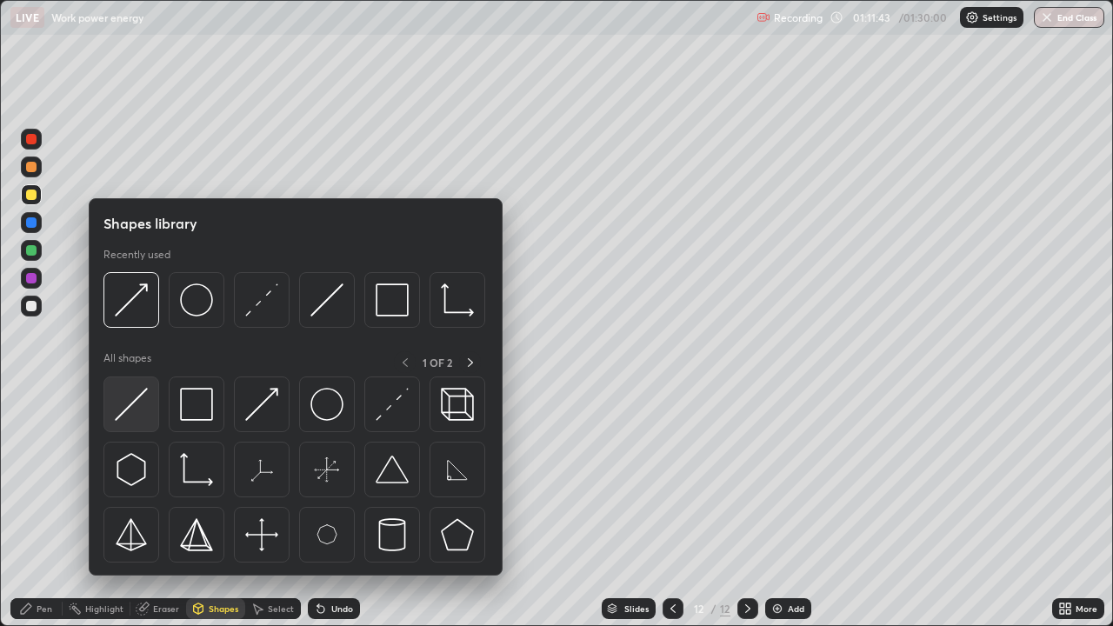
click at [132, 414] on img at bounding box center [131, 404] width 33 height 33
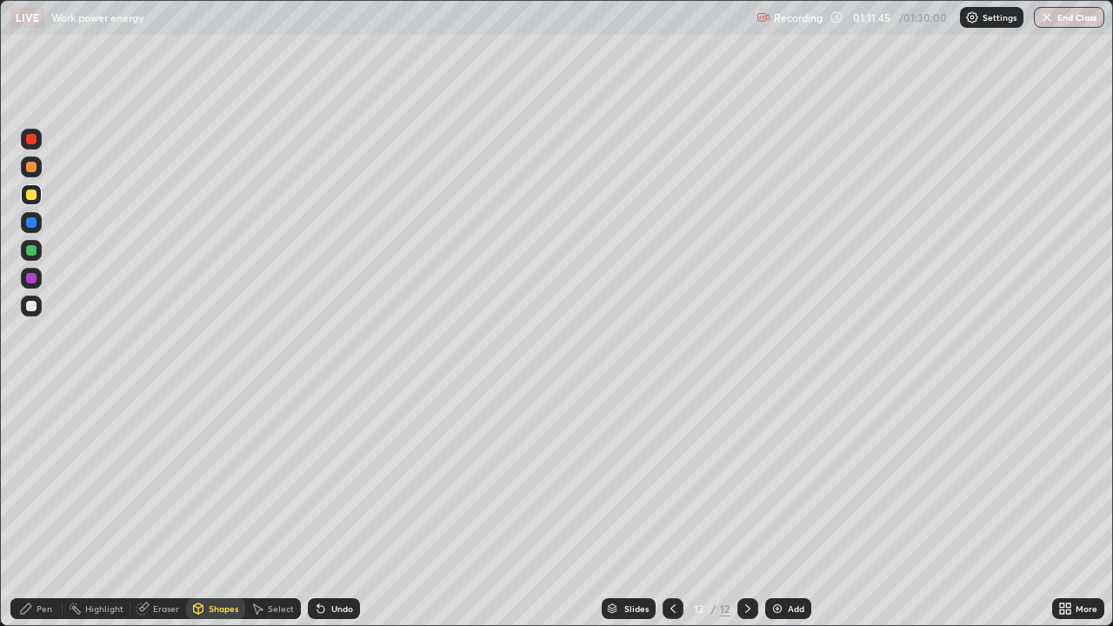
click at [40, 478] on div "Pen" at bounding box center [45, 609] width 16 height 9
click at [36, 250] on div at bounding box center [31, 250] width 10 height 10
click at [38, 146] on div at bounding box center [31, 139] width 21 height 21
click at [1093, 478] on div "More" at bounding box center [1079, 609] width 52 height 21
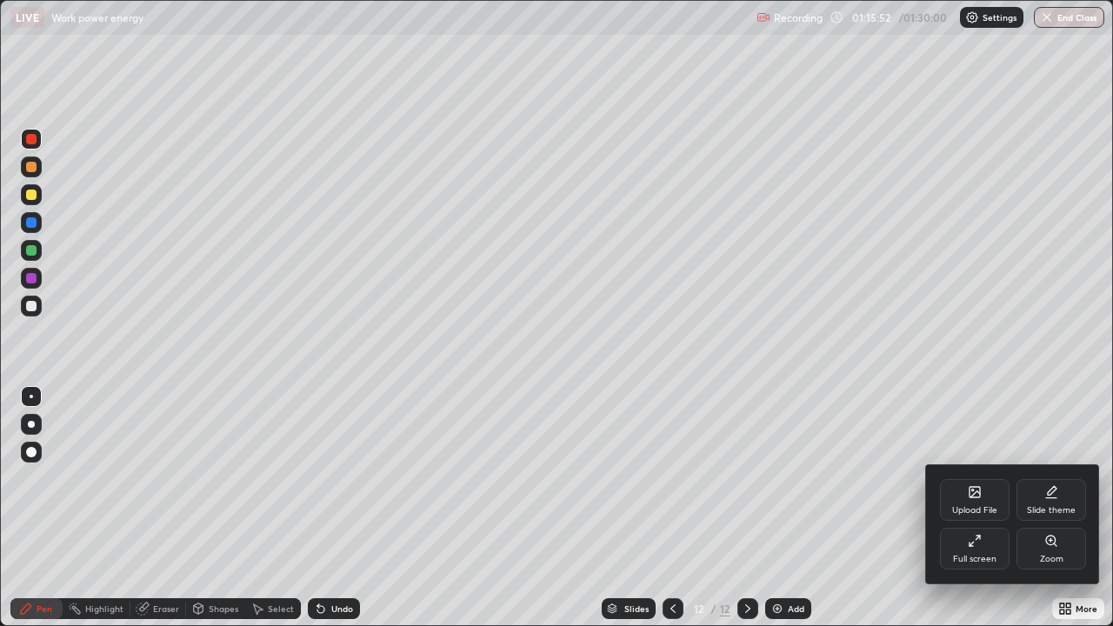
click at [672, 478] on div at bounding box center [556, 313] width 1113 height 626
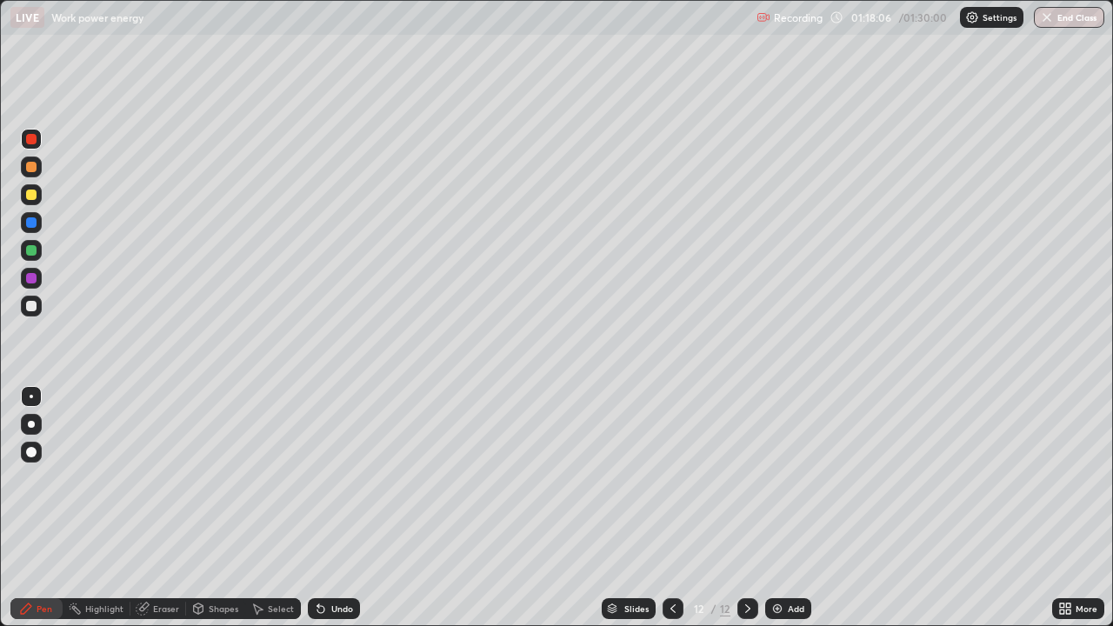
click at [48, 401] on div "Erase all" at bounding box center [31, 313] width 42 height 557
click at [1062, 24] on button "End Class" at bounding box center [1069, 17] width 70 height 21
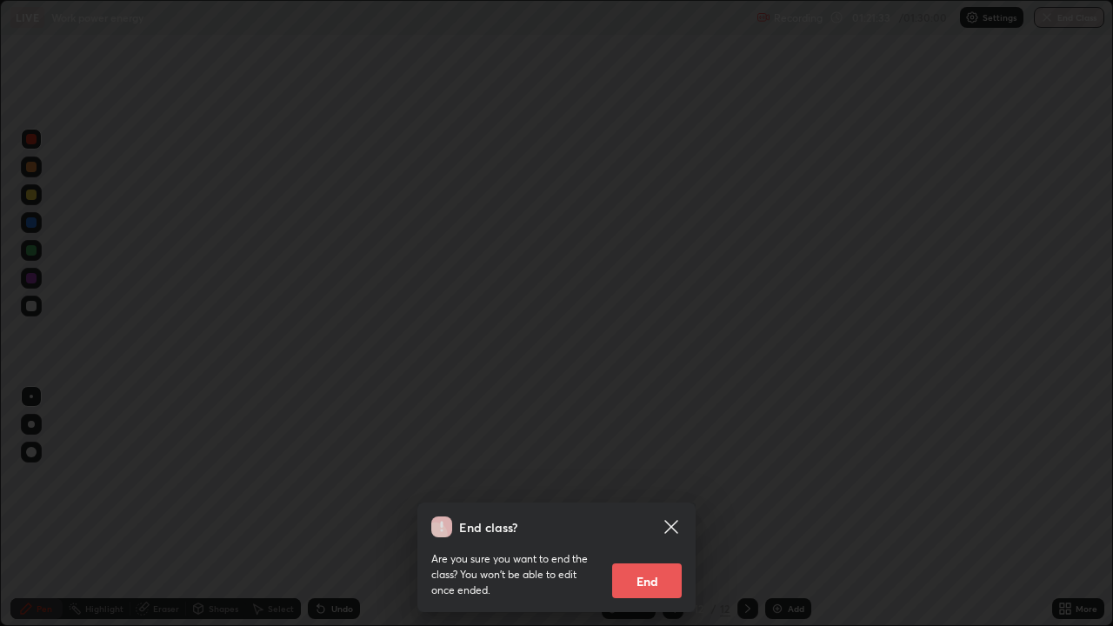
click at [642, 478] on button "End" at bounding box center [647, 581] width 70 height 35
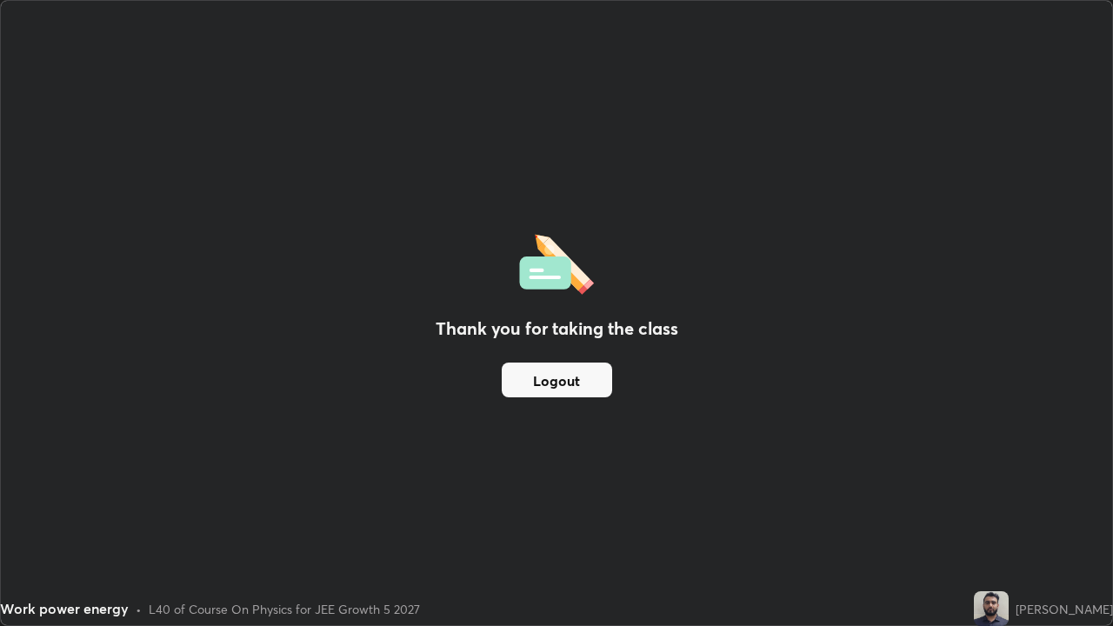
click at [585, 383] on button "Logout" at bounding box center [557, 380] width 110 height 35
